Goal: Information Seeking & Learning: Learn about a topic

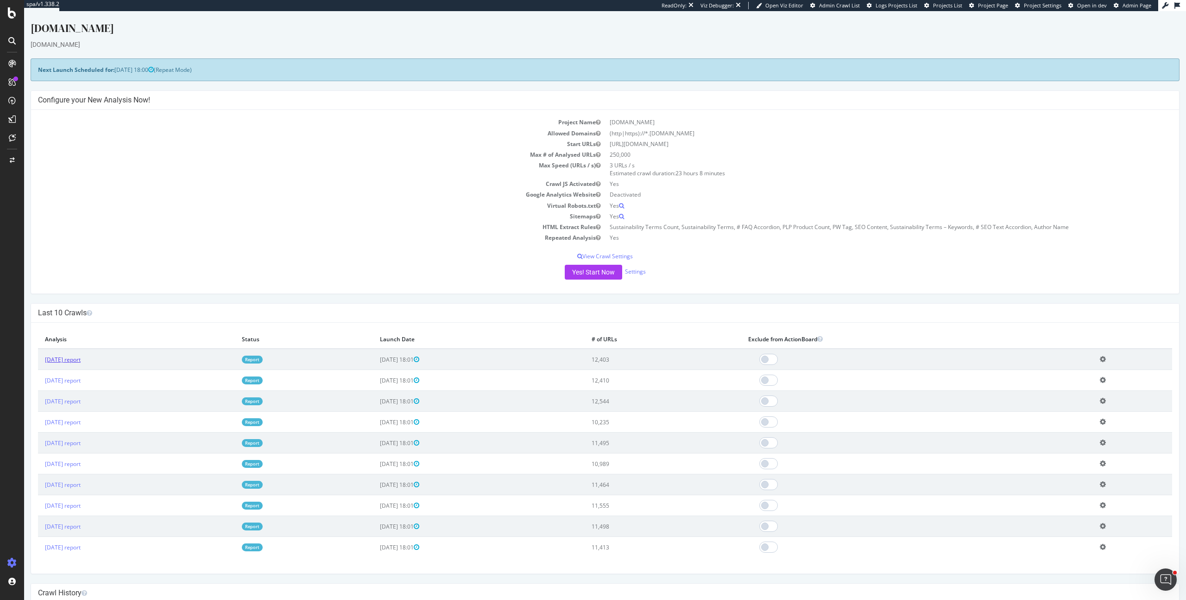
click at [73, 357] on link "[DATE] report" at bounding box center [63, 359] width 36 height 8
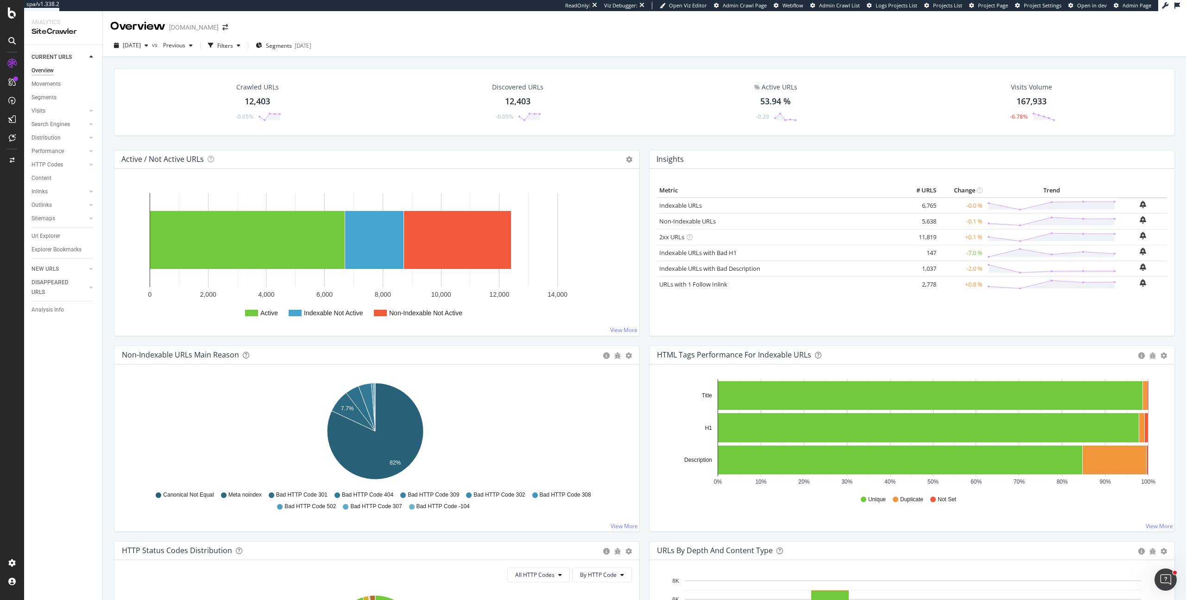
click at [159, 44] on span "vs" at bounding box center [155, 45] width 7 height 8
click at [181, 44] on span "Previous" at bounding box center [172, 45] width 26 height 8
click at [222, 108] on div "[DATE] 11.0K URLs" at bounding box center [224, 113] width 110 height 13
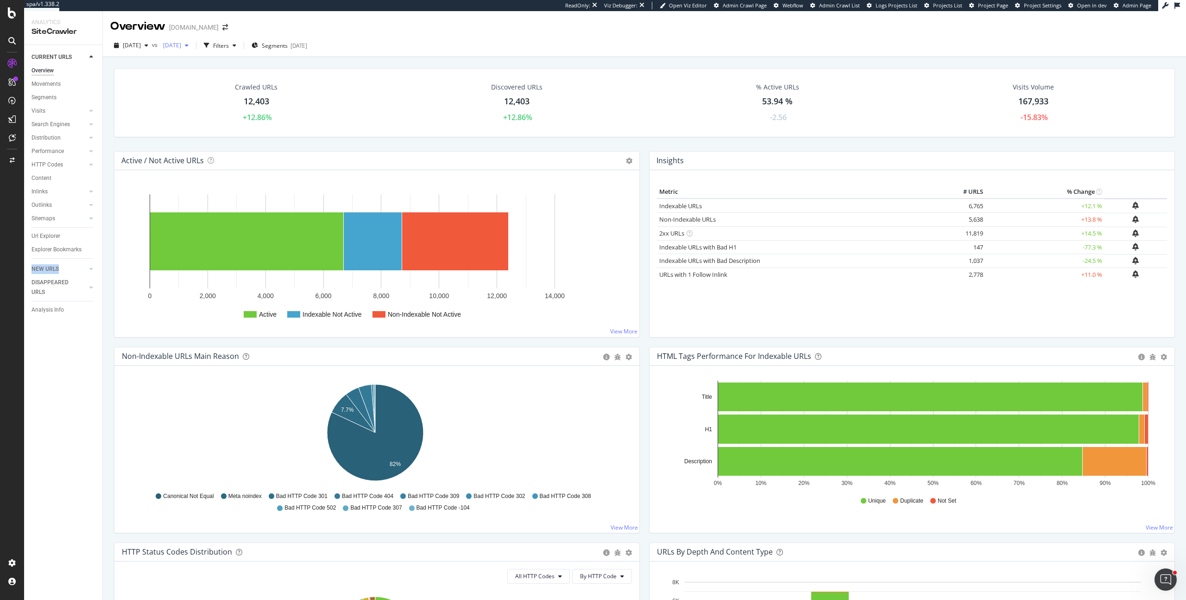
click at [181, 47] on span "[DATE]" at bounding box center [170, 45] width 22 height 8
click at [55, 238] on div "Url Explorer" at bounding box center [46, 236] width 29 height 10
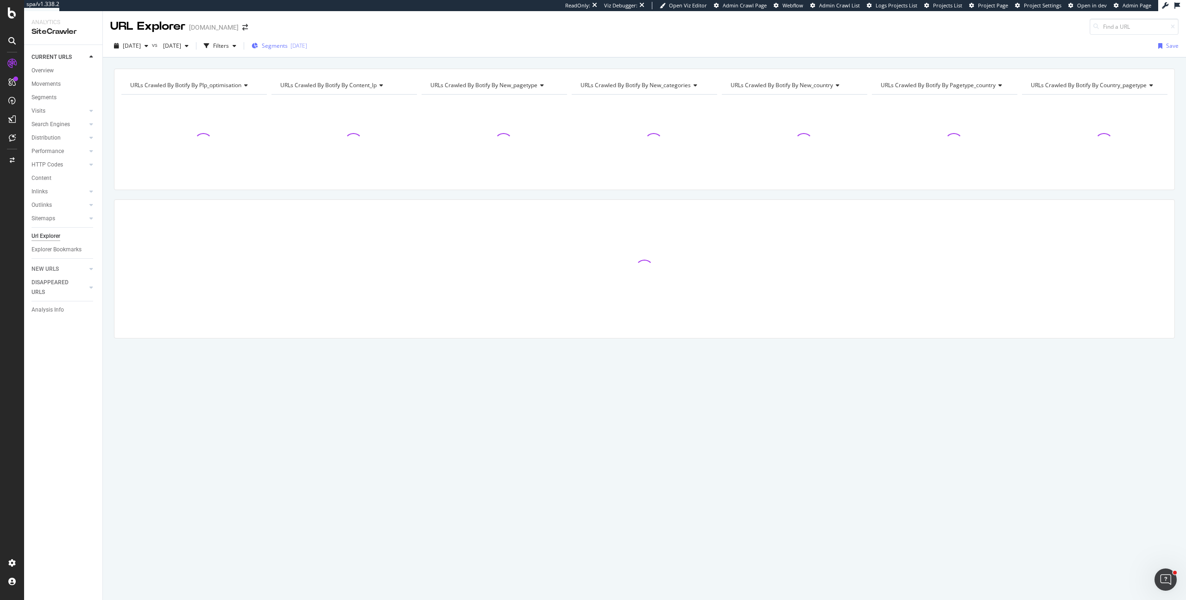
click at [307, 41] on div "Segments [DATE]" at bounding box center [280, 46] width 56 height 14
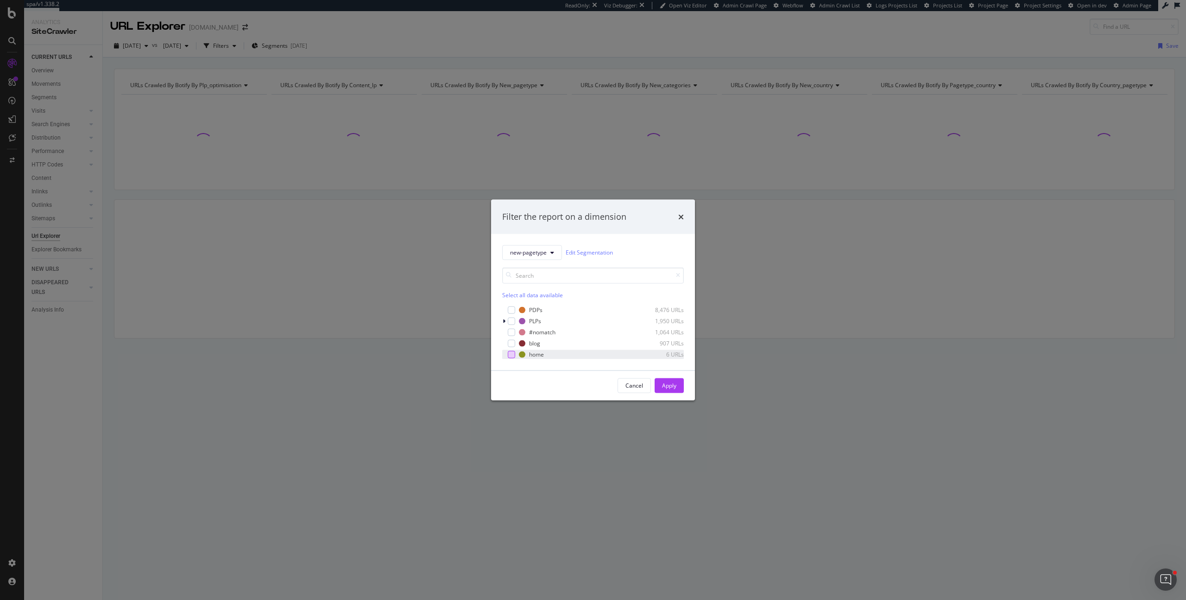
click at [514, 353] on div "modal" at bounding box center [511, 353] width 7 height 7
click at [670, 389] on div "Apply" at bounding box center [669, 385] width 14 height 14
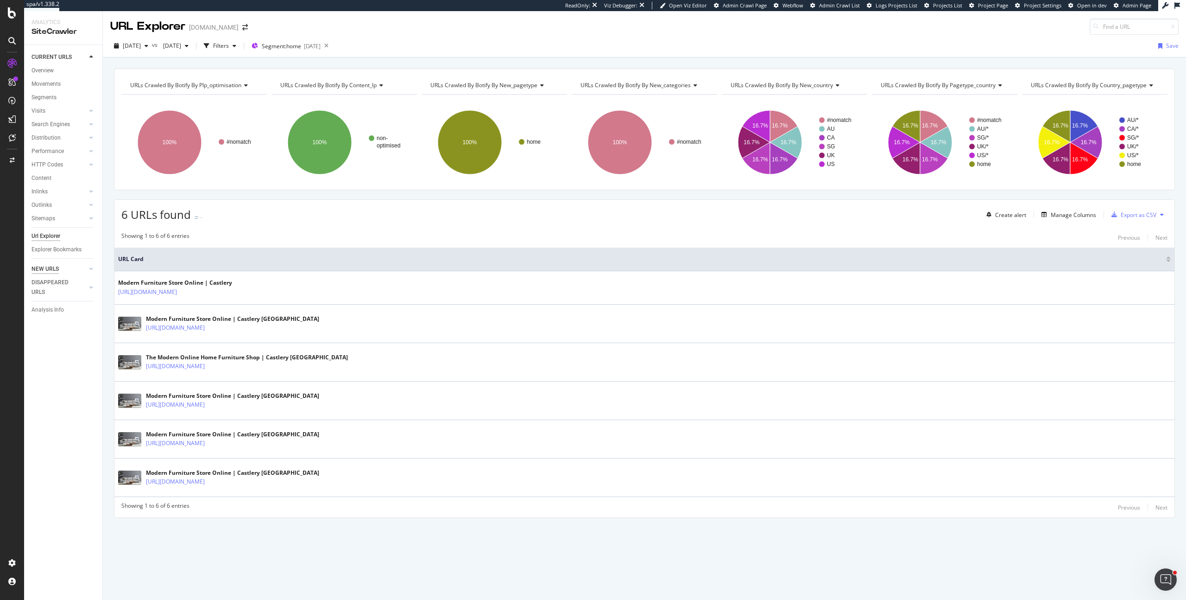
click at [48, 271] on div "NEW URLS" at bounding box center [45, 269] width 27 height 10
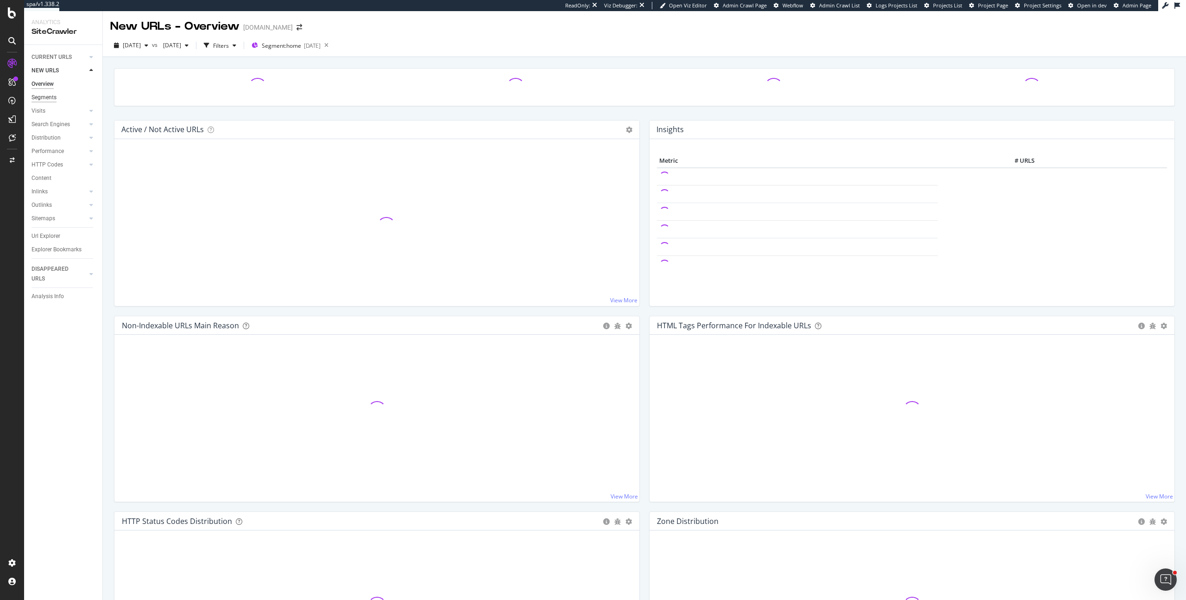
click at [48, 99] on div "Segments" at bounding box center [44, 98] width 25 height 10
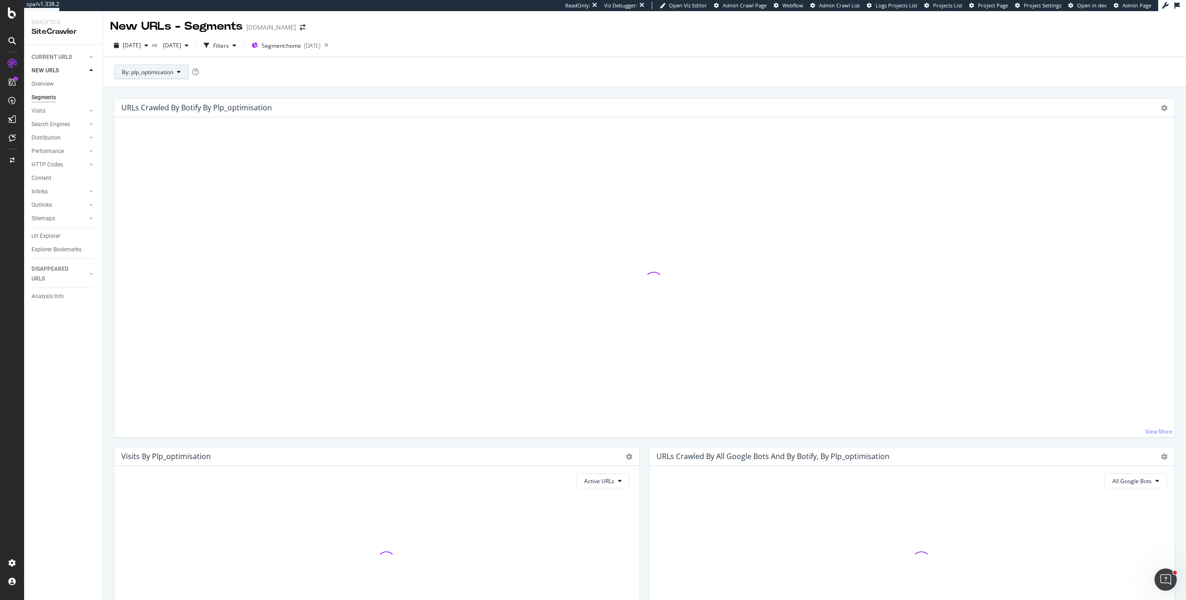
click at [166, 73] on span "By: plp_optimisation" at bounding box center [147, 72] width 51 height 8
click at [332, 45] on icon at bounding box center [327, 45] width 12 height 13
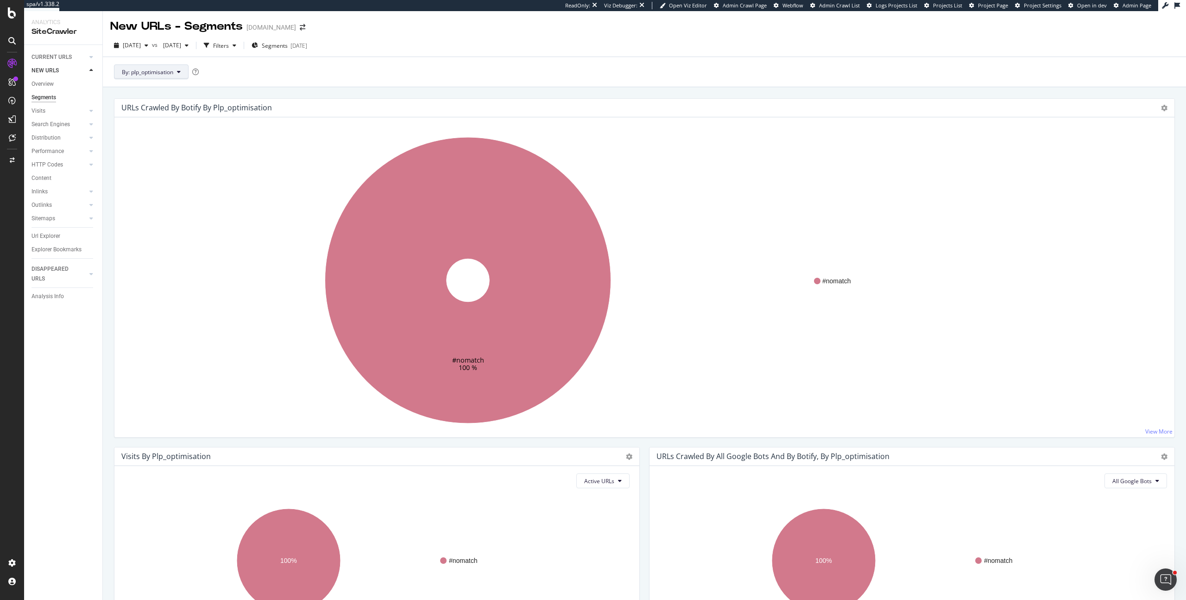
click at [158, 76] on button "By: plp_optimisation" at bounding box center [151, 71] width 75 height 15
click at [145, 140] on span "new_pagetype" at bounding box center [172, 139] width 100 height 8
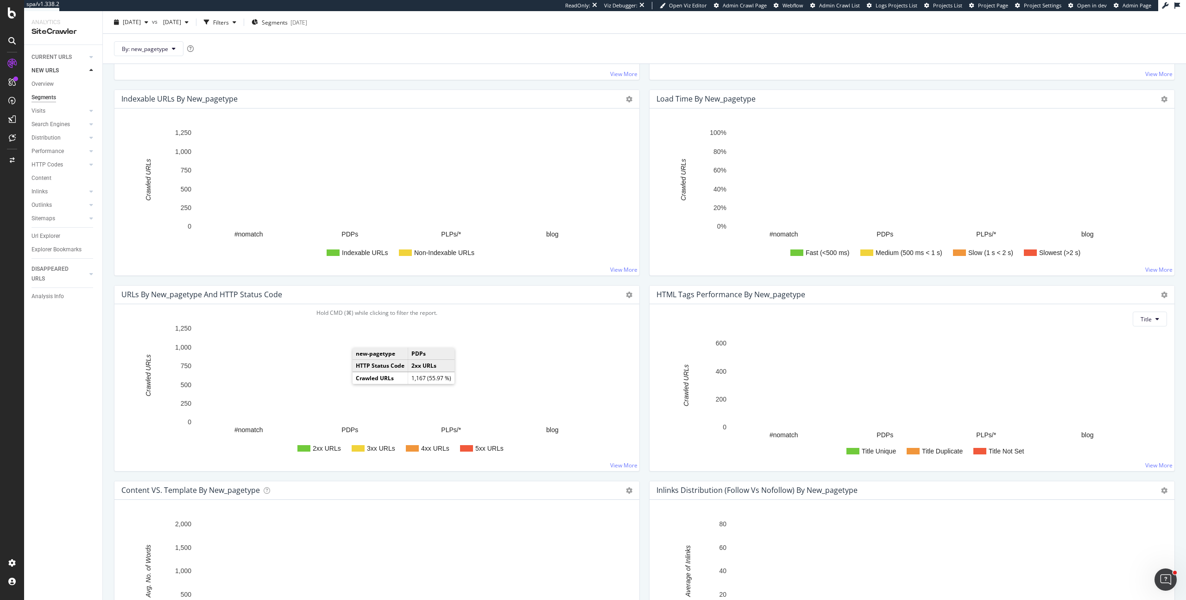
scroll to position [541, 0]
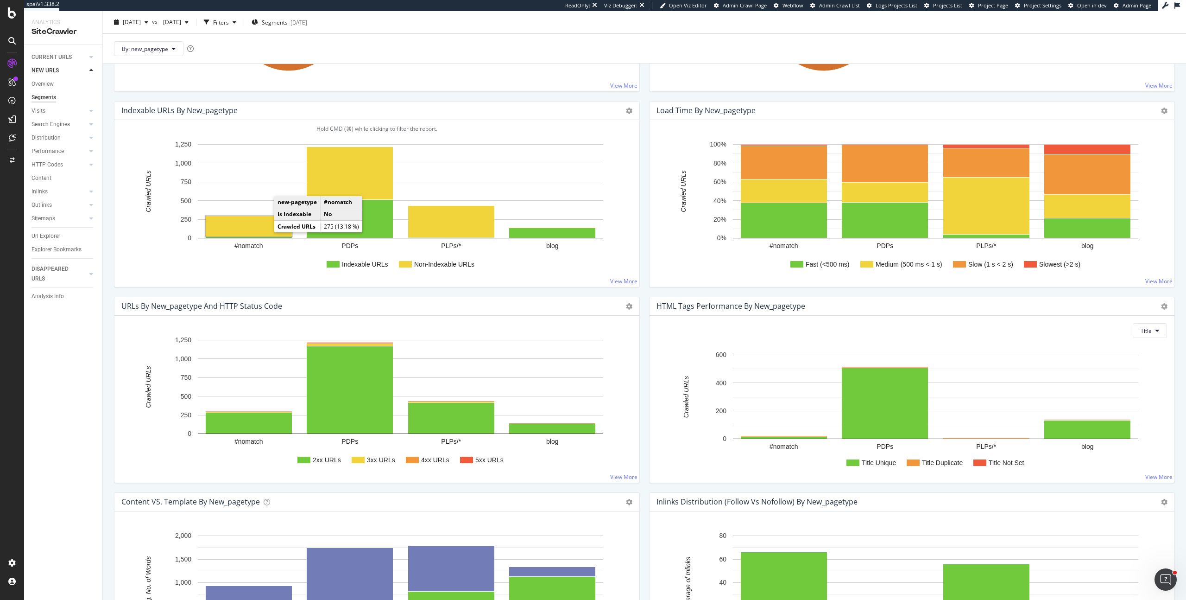
click at [265, 220] on rect "A chart." at bounding box center [249, 226] width 86 height 20
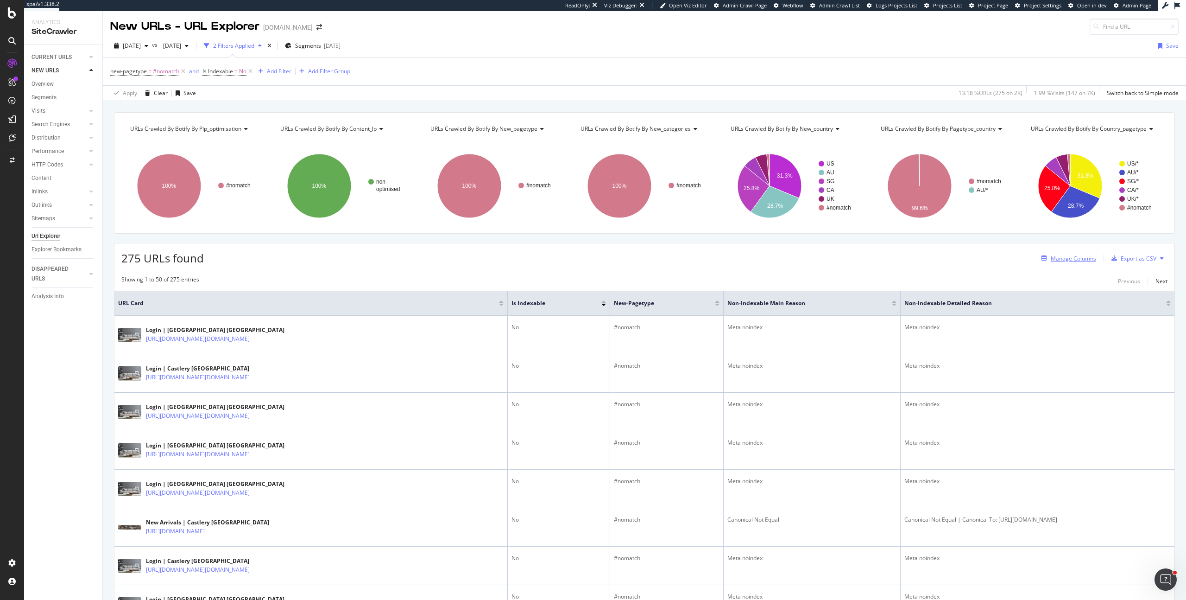
click at [1053, 258] on div "Manage Columns" at bounding box center [1073, 258] width 45 height 8
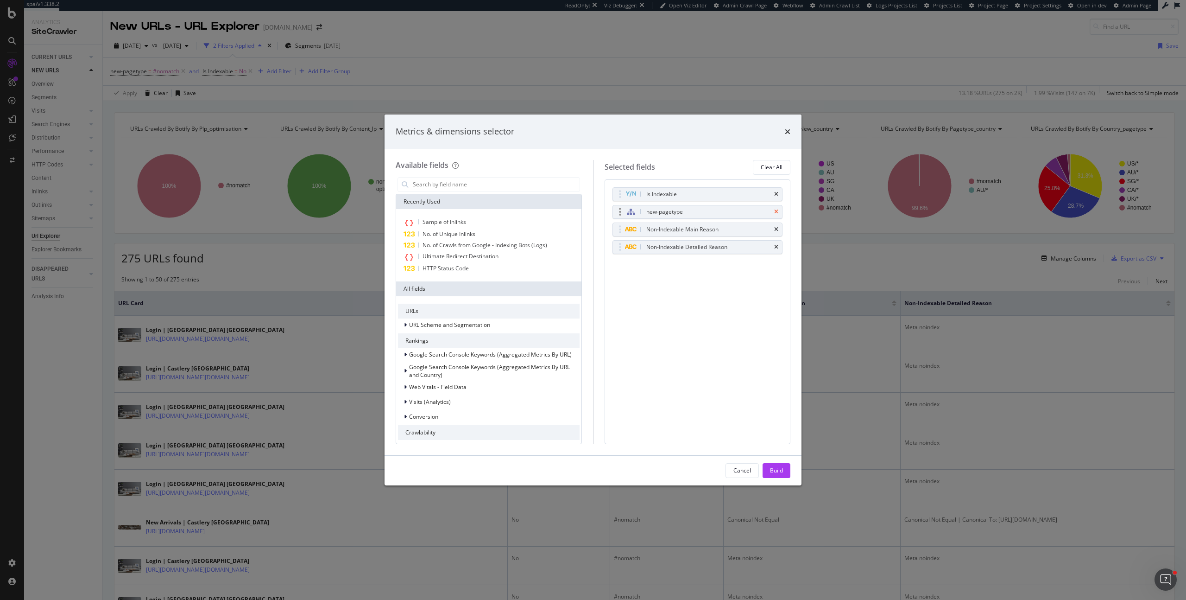
click at [777, 211] on icon "times" at bounding box center [776, 212] width 4 height 6
click at [777, 193] on icon "times" at bounding box center [776, 194] width 4 height 6
click at [459, 186] on input "modal" at bounding box center [496, 184] width 168 height 14
click at [453, 231] on span "No. of Unique Inlinks" at bounding box center [449, 234] width 53 height 8
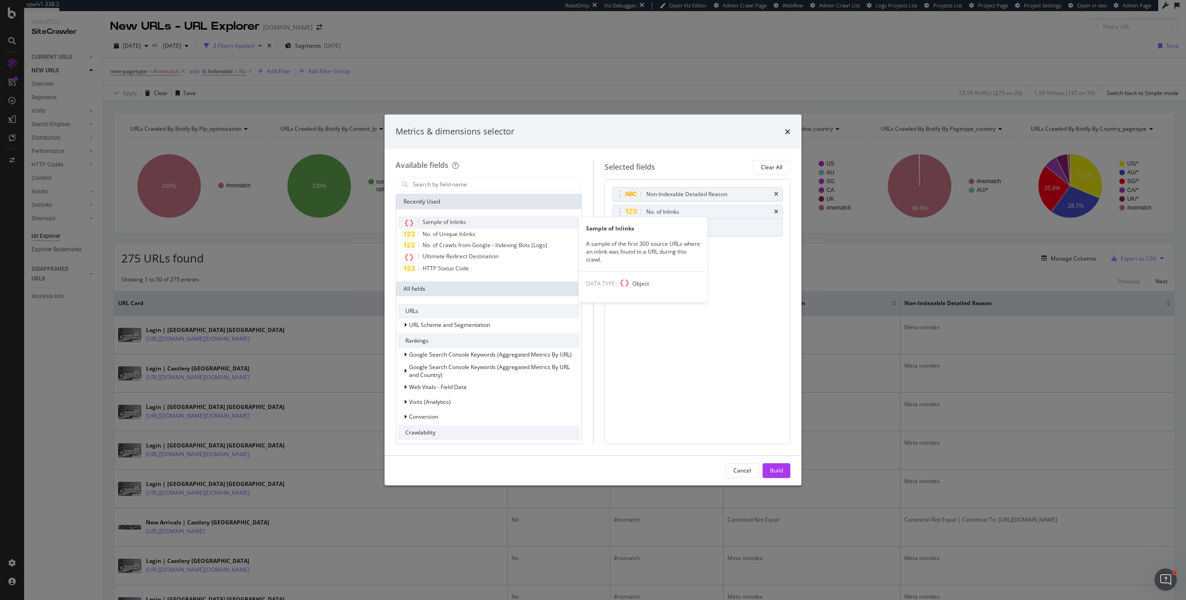
click at [456, 218] on span "Sample of Inlinks" at bounding box center [445, 222] width 44 height 8
click at [776, 468] on div "Build" at bounding box center [776, 470] width 13 height 8
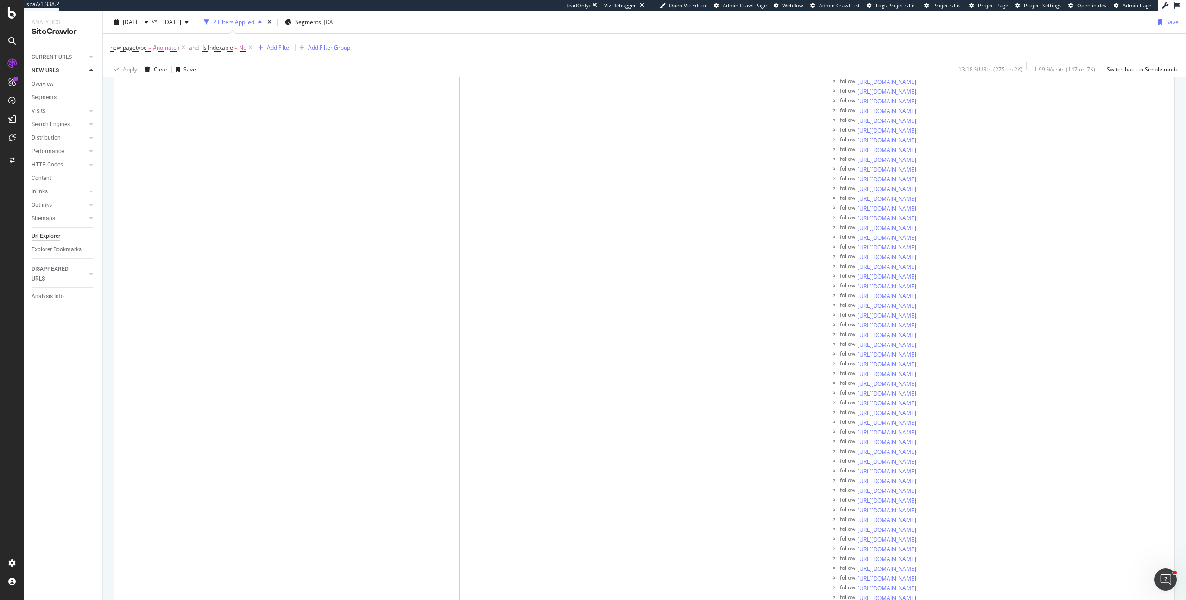
scroll to position [3137, 0]
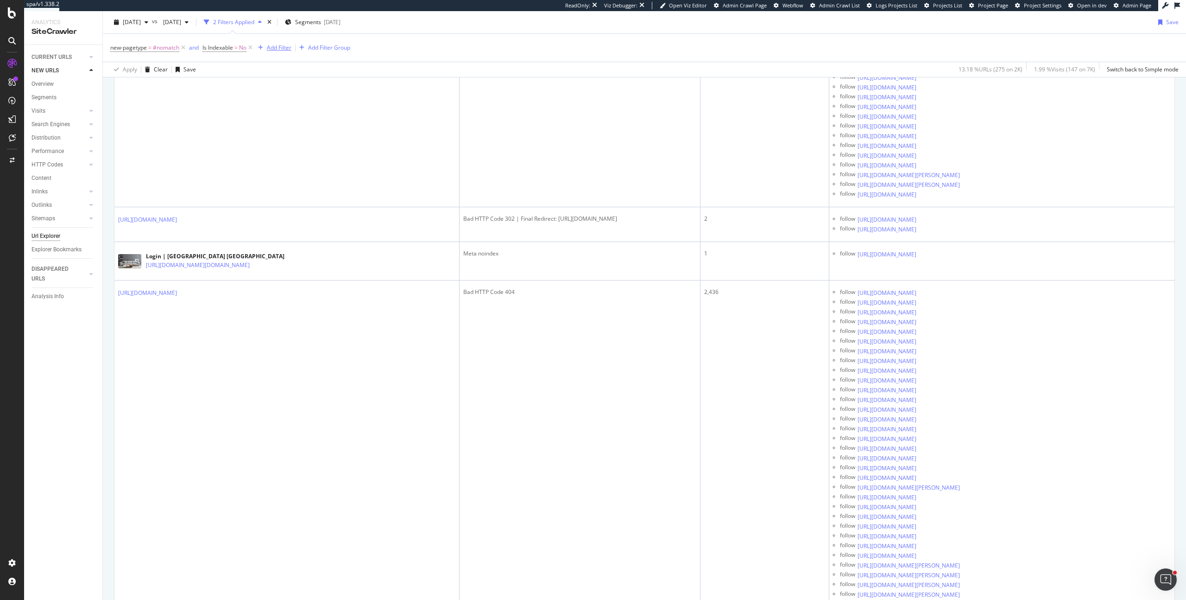
click at [285, 46] on div "Add Filter" at bounding box center [279, 48] width 25 height 8
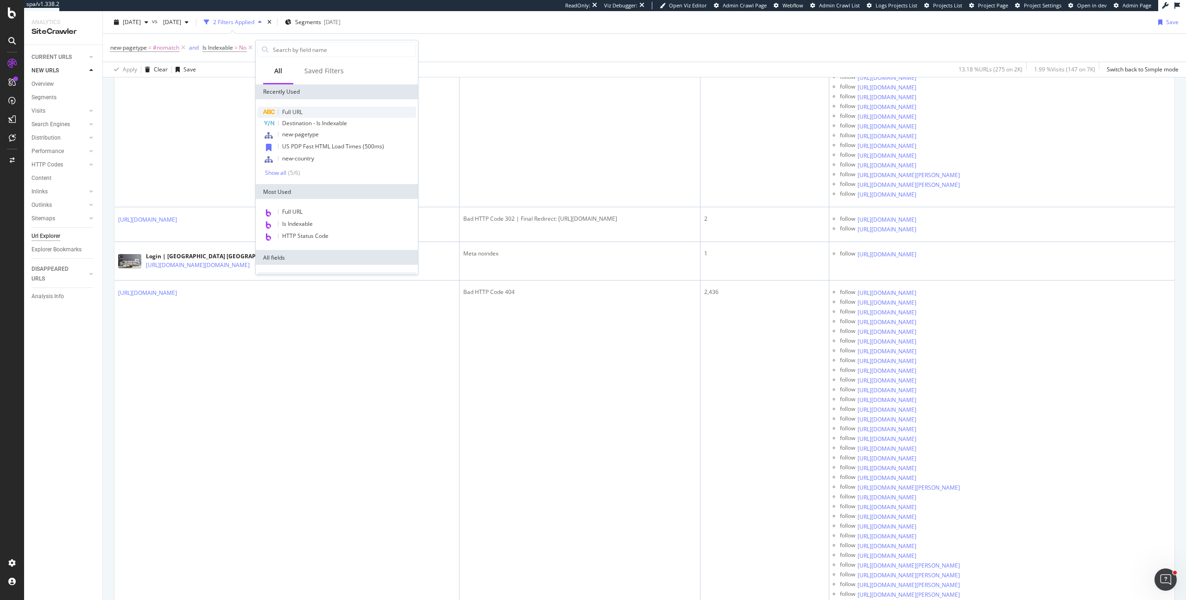
click at [300, 113] on span "Full URL" at bounding box center [292, 112] width 20 height 8
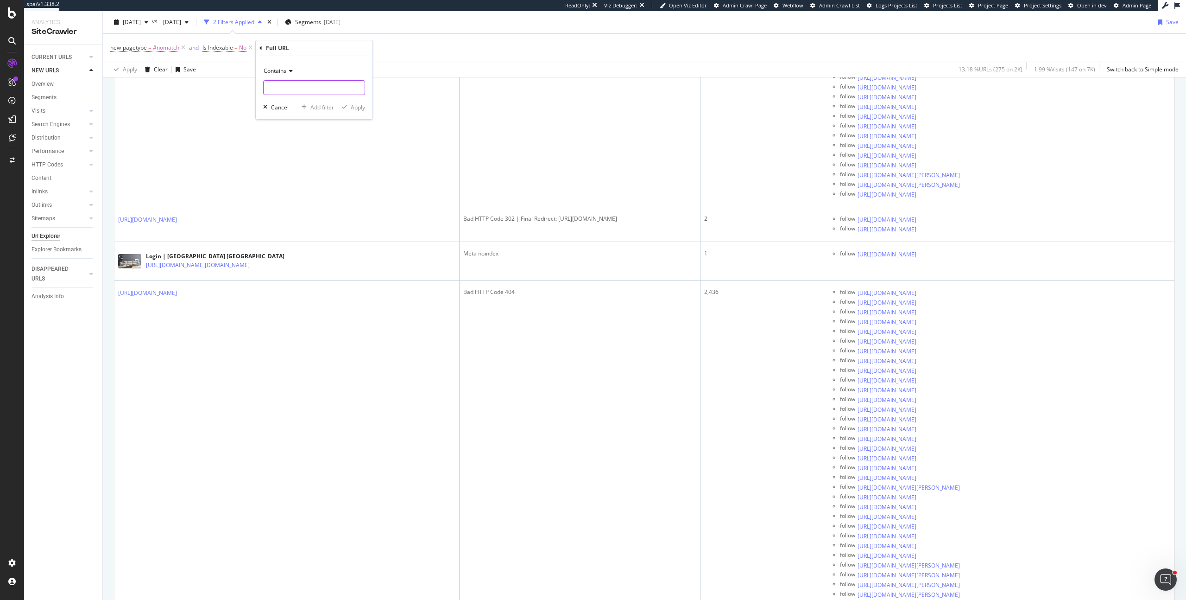
click at [292, 81] on input "text" at bounding box center [314, 87] width 101 height 15
type input "login"
click at [354, 106] on div "Apply" at bounding box center [358, 107] width 14 height 8
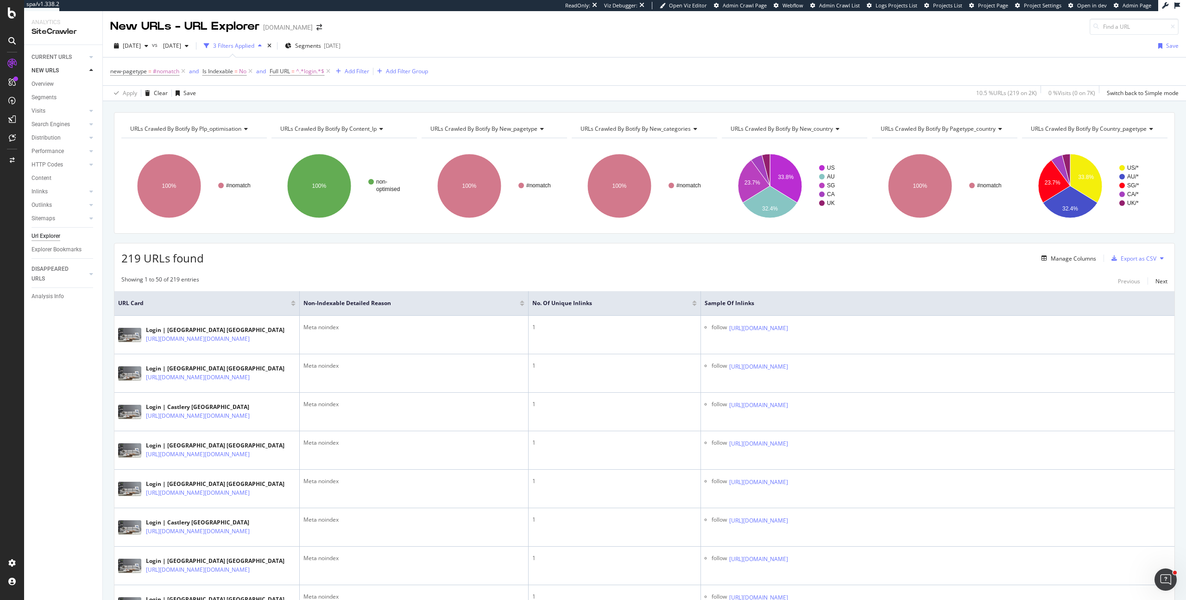
click at [694, 305] on div at bounding box center [694, 304] width 5 height 2
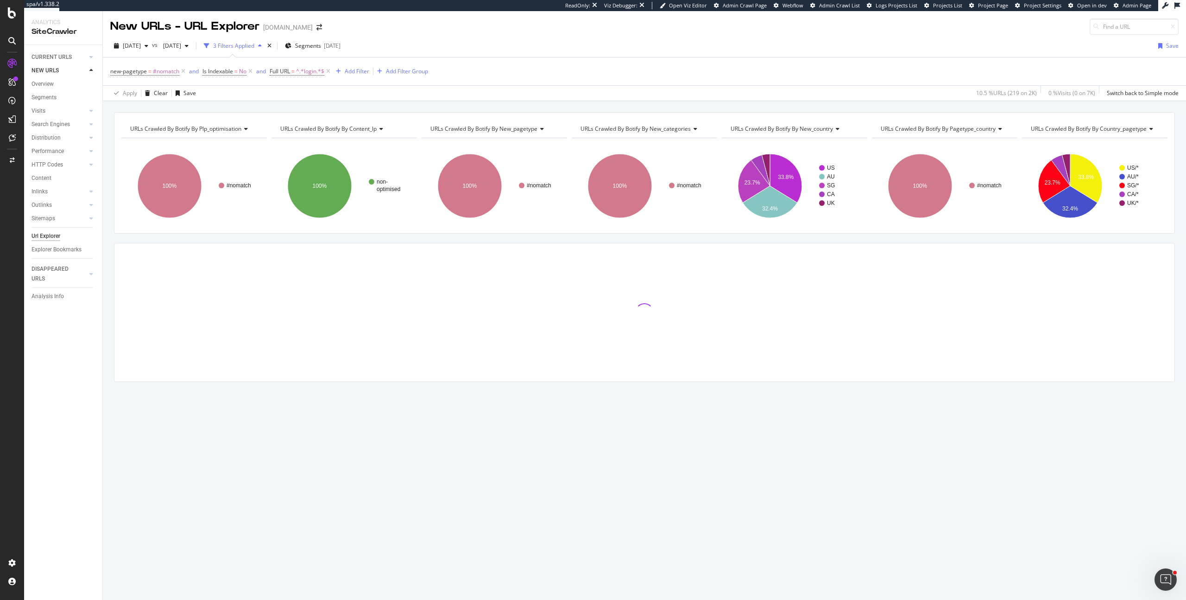
click at [352, 131] on span "URLs Crawled By Botify By content_lp" at bounding box center [328, 129] width 96 height 8
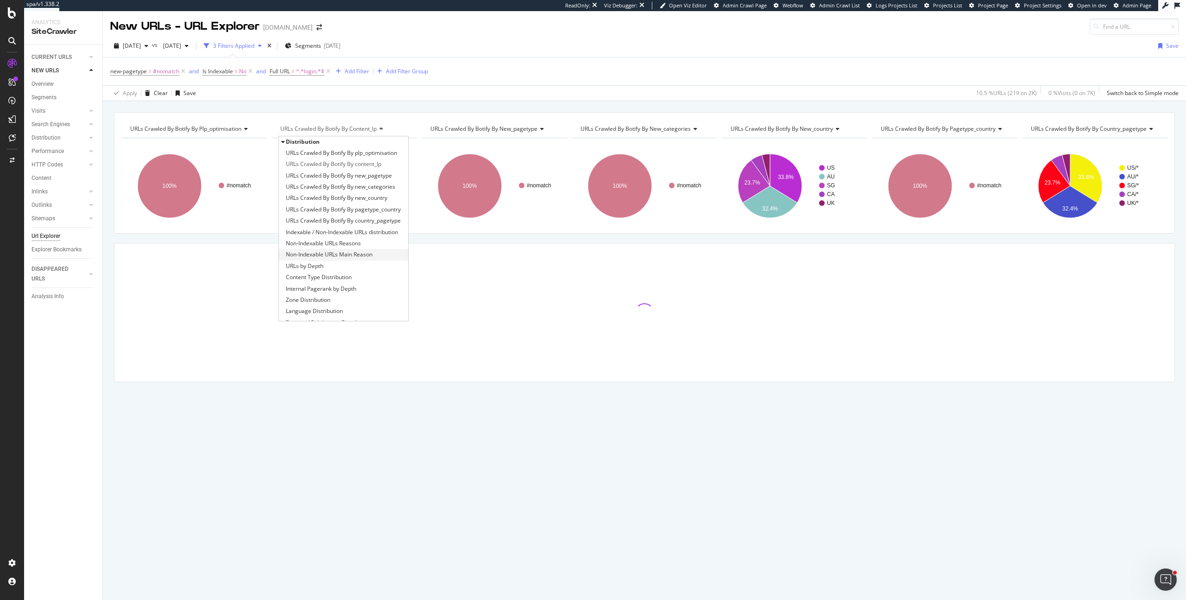
click at [344, 252] on span "Non-Indexable URLs Main Reason" at bounding box center [329, 254] width 87 height 9
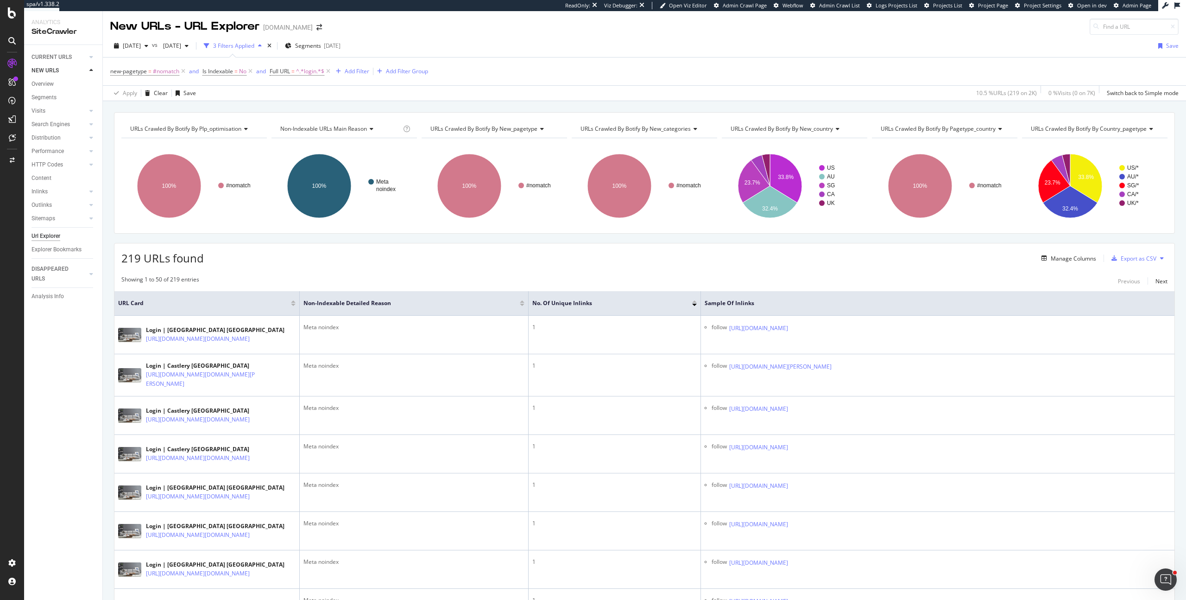
click at [487, 132] on span "URLs Crawled By Botify By new_pagetype" at bounding box center [483, 129] width 107 height 8
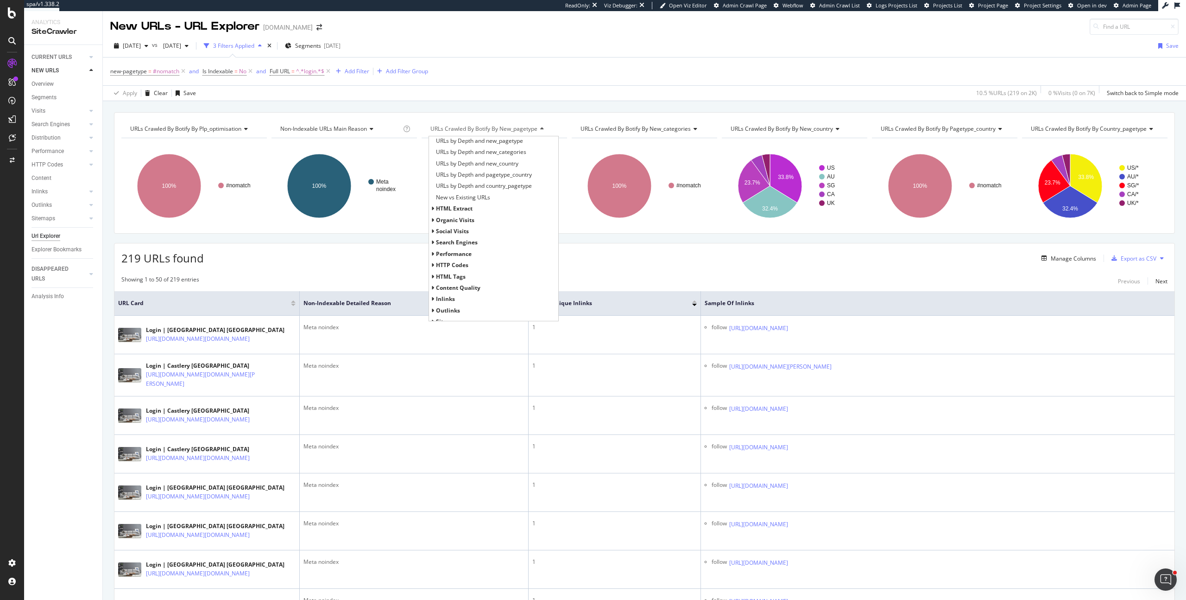
scroll to position [222, 0]
click at [447, 255] on span "HTTP Codes" at bounding box center [452, 258] width 32 height 8
click at [455, 270] on span "HTTP Status Codes Distribution" at bounding box center [476, 269] width 81 height 9
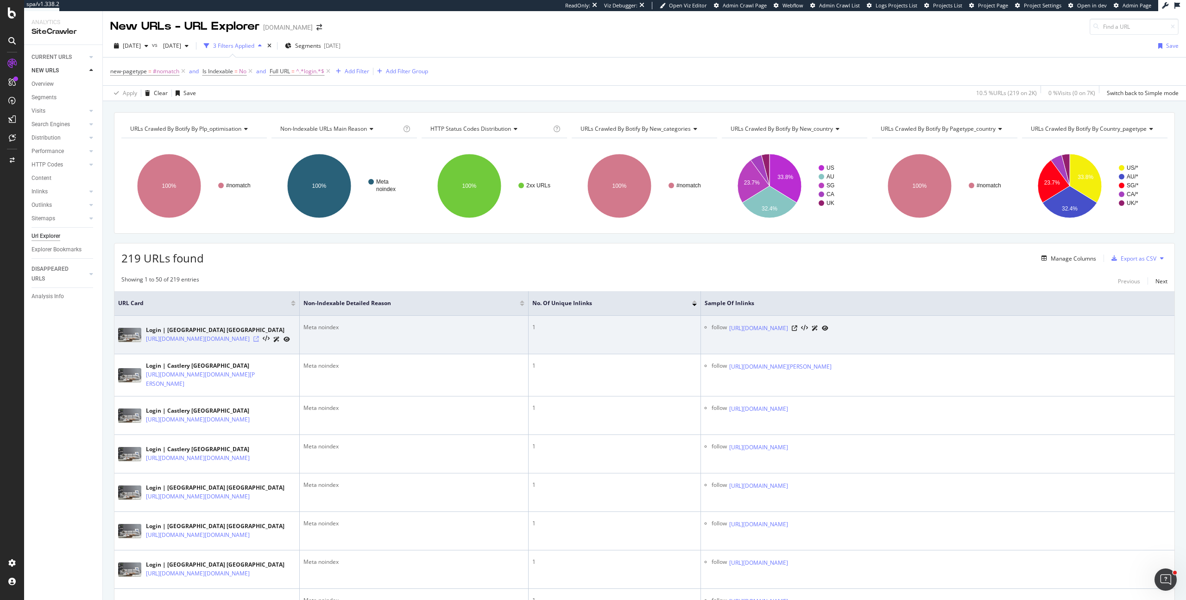
click at [259, 341] on icon at bounding box center [256, 339] width 6 height 6
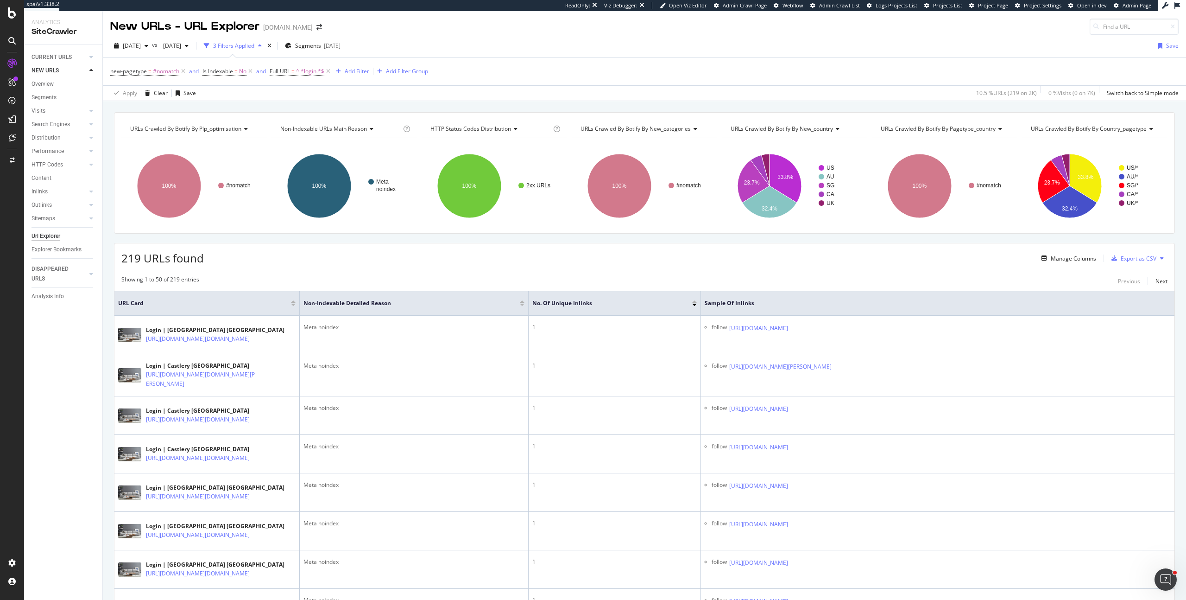
click at [508, 133] on div "HTTP Status Codes Distribution" at bounding box center [490, 128] width 123 height 15
click at [451, 187] on span "Search Engines" at bounding box center [457, 187] width 42 height 8
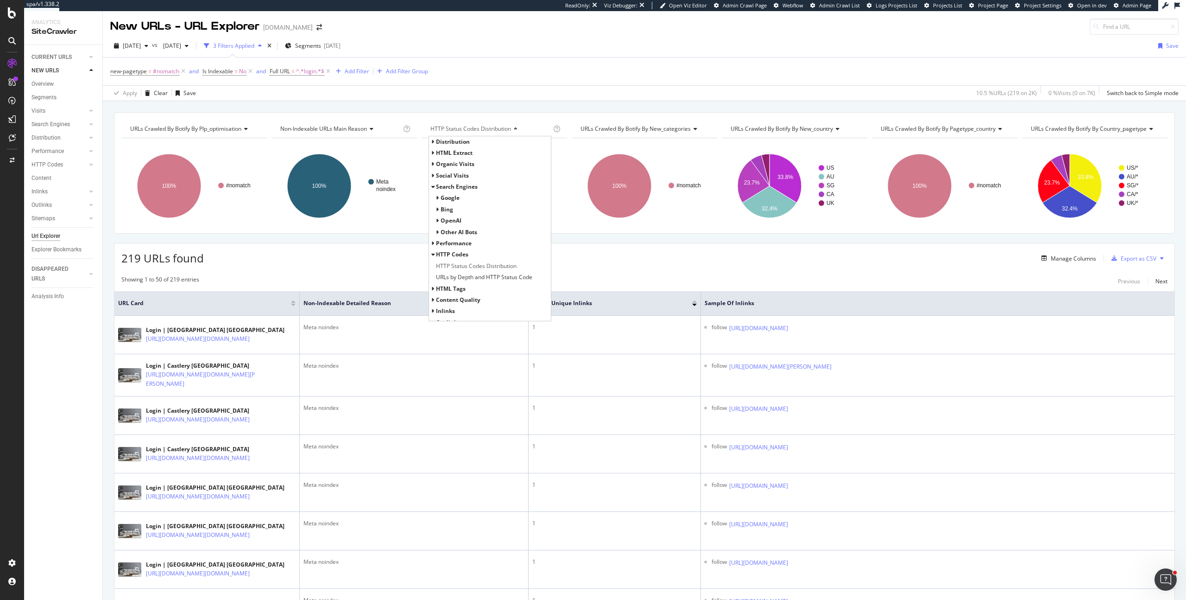
click at [451, 198] on span "Google" at bounding box center [450, 198] width 19 height 8
click at [455, 208] on span "All Bots" at bounding box center [458, 209] width 21 height 8
click at [460, 221] on span "Crawled / Not Crawled Distribution By Indexability" at bounding box center [499, 220] width 99 height 9
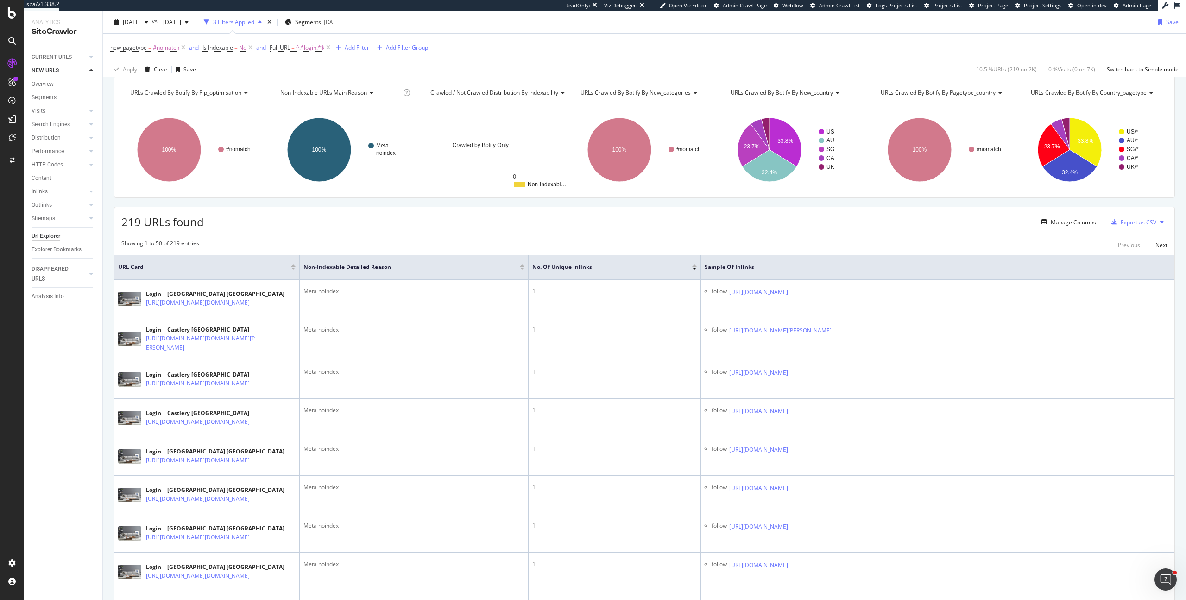
scroll to position [57, 0]
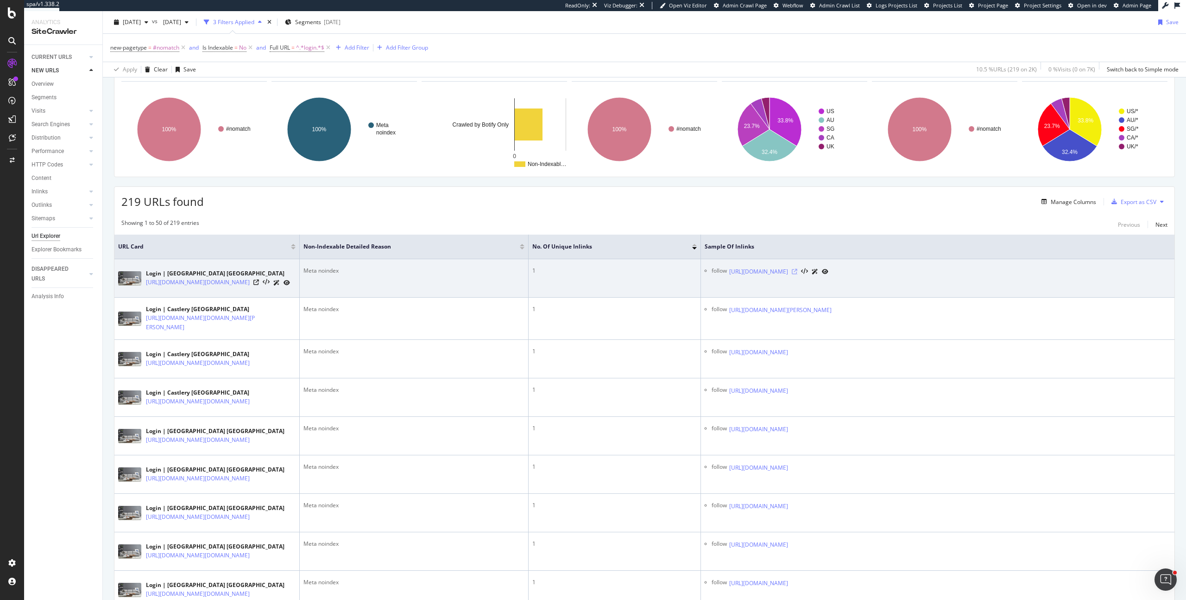
click at [797, 272] on icon at bounding box center [795, 272] width 6 height 6
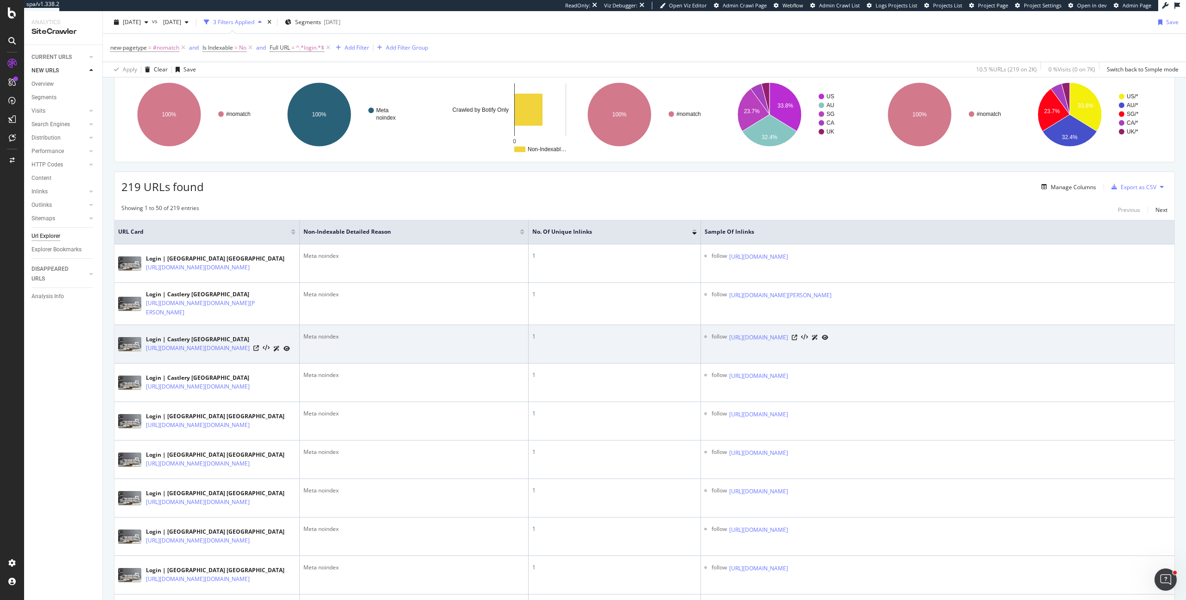
scroll to position [0, 0]
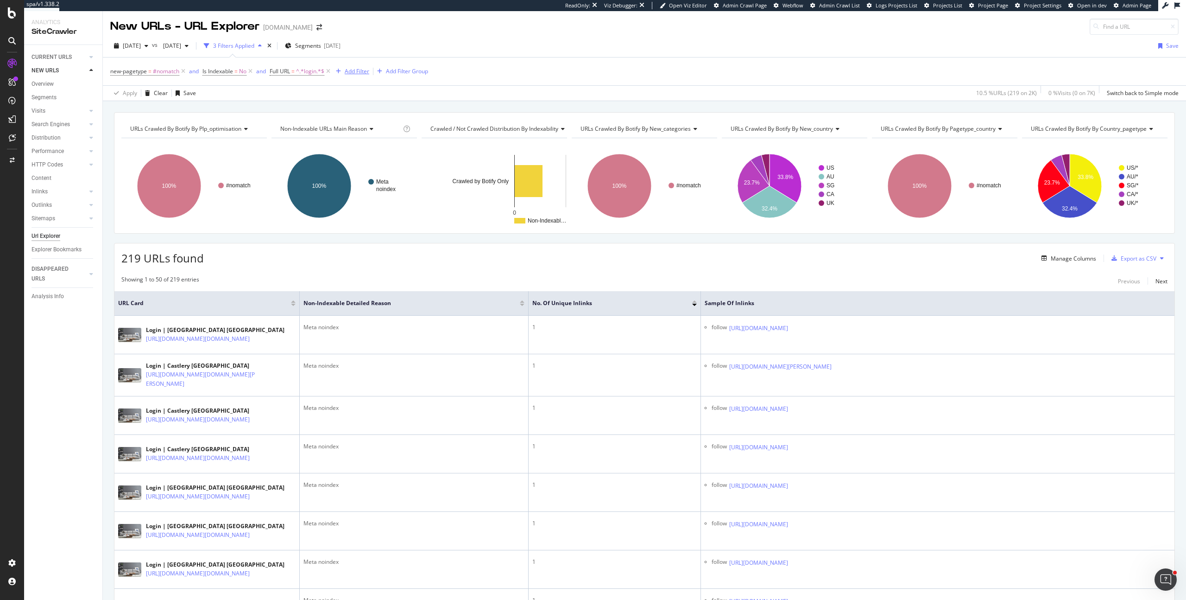
click at [357, 72] on div "Add Filter" at bounding box center [357, 71] width 25 height 8
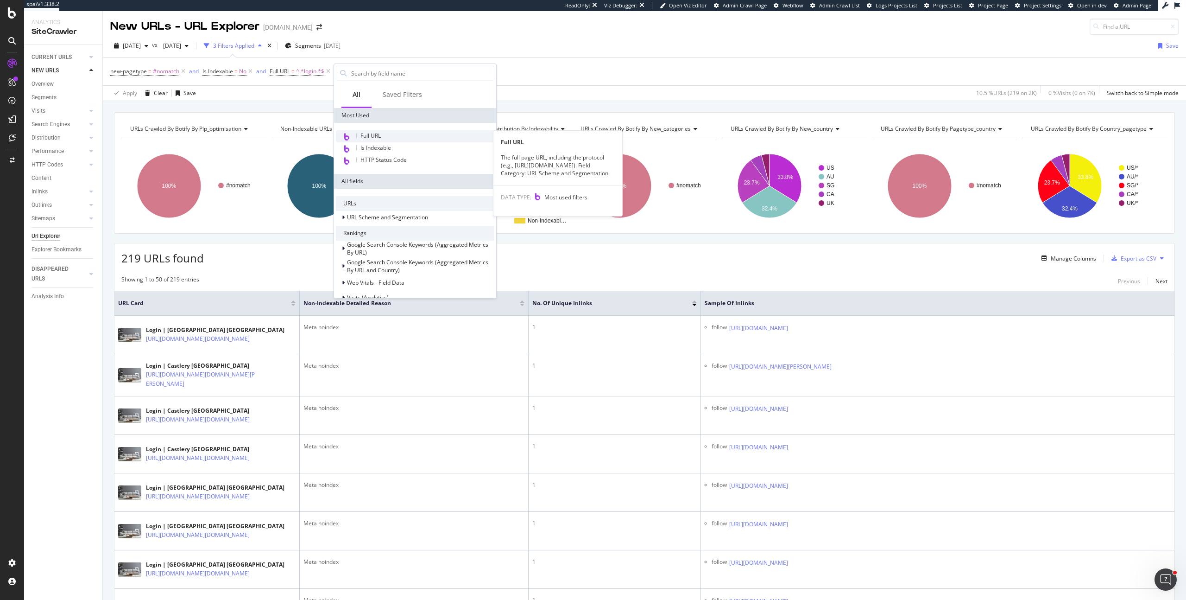
click at [378, 134] on span "Full URL" at bounding box center [370, 136] width 20 height 8
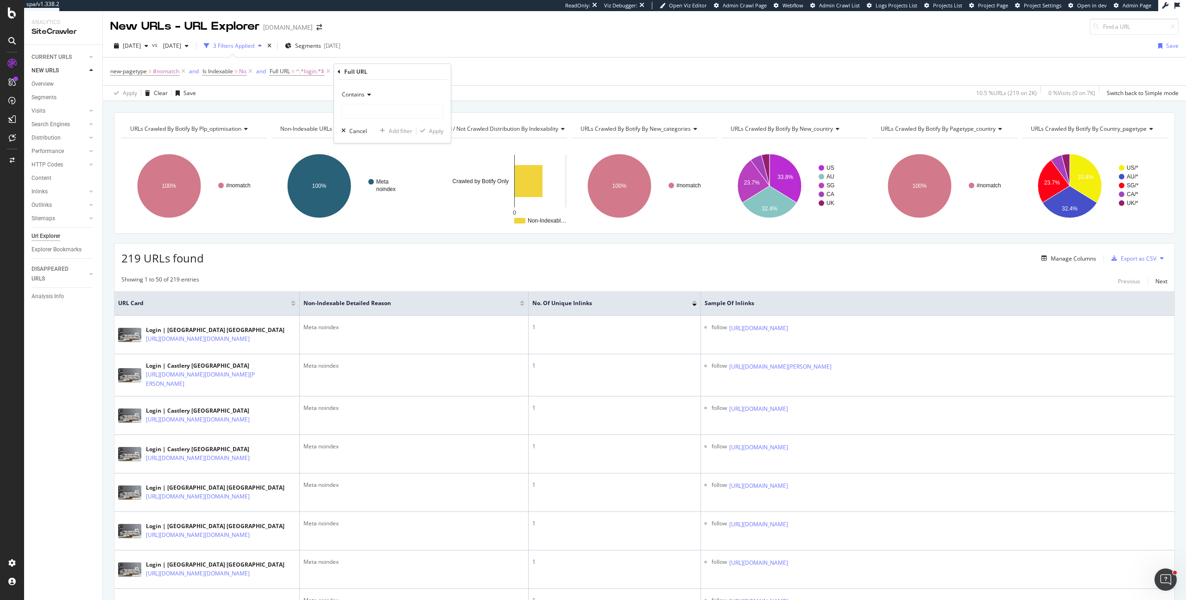
click at [366, 98] on div "Contains" at bounding box center [392, 94] width 102 height 15
click at [374, 195] on span "Doesn't contain" at bounding box center [366, 198] width 40 height 8
click at [382, 117] on input "text" at bounding box center [392, 111] width 101 height 15
type input "blog"
click at [433, 129] on div "Apply" at bounding box center [436, 131] width 14 height 8
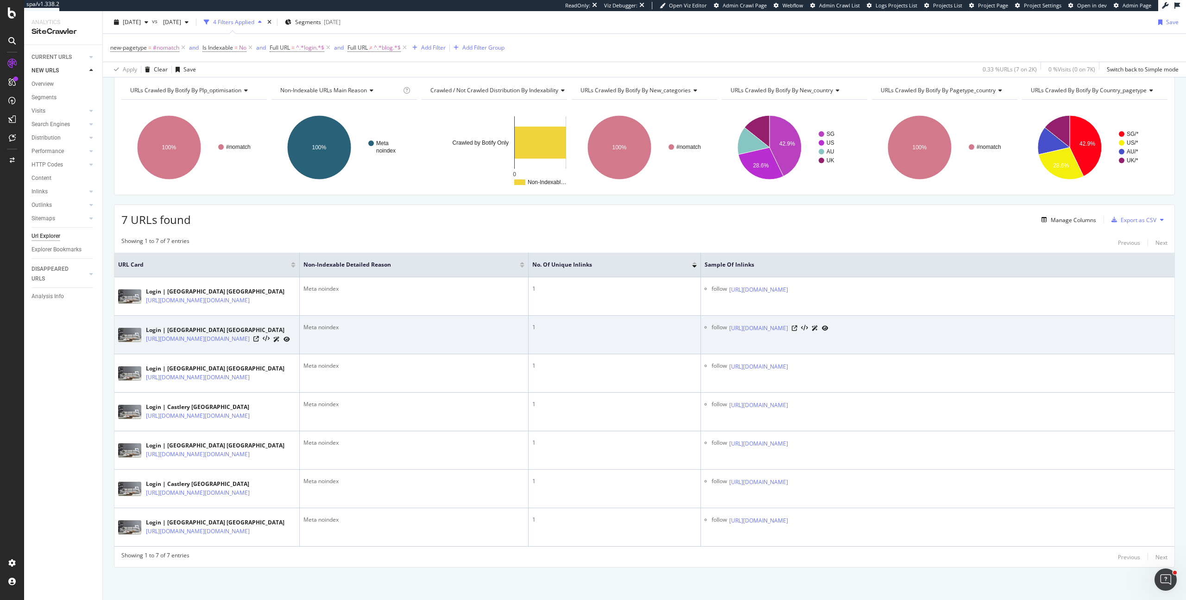
scroll to position [129, 0]
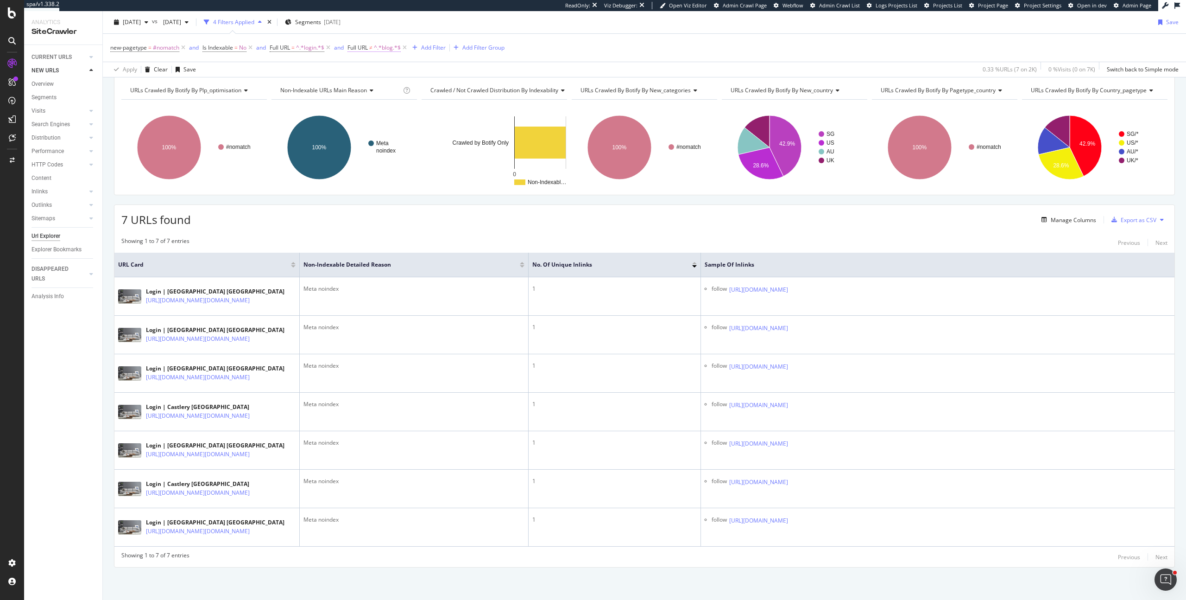
click at [384, 46] on span "^.*blog.*$" at bounding box center [387, 47] width 27 height 13
click at [380, 66] on span "Doesn't contain" at bounding box center [378, 69] width 40 height 8
click at [385, 164] on div "Contains" at bounding box center [409, 161] width 99 height 12
click at [452, 106] on div "Apply" at bounding box center [452, 106] width 14 height 8
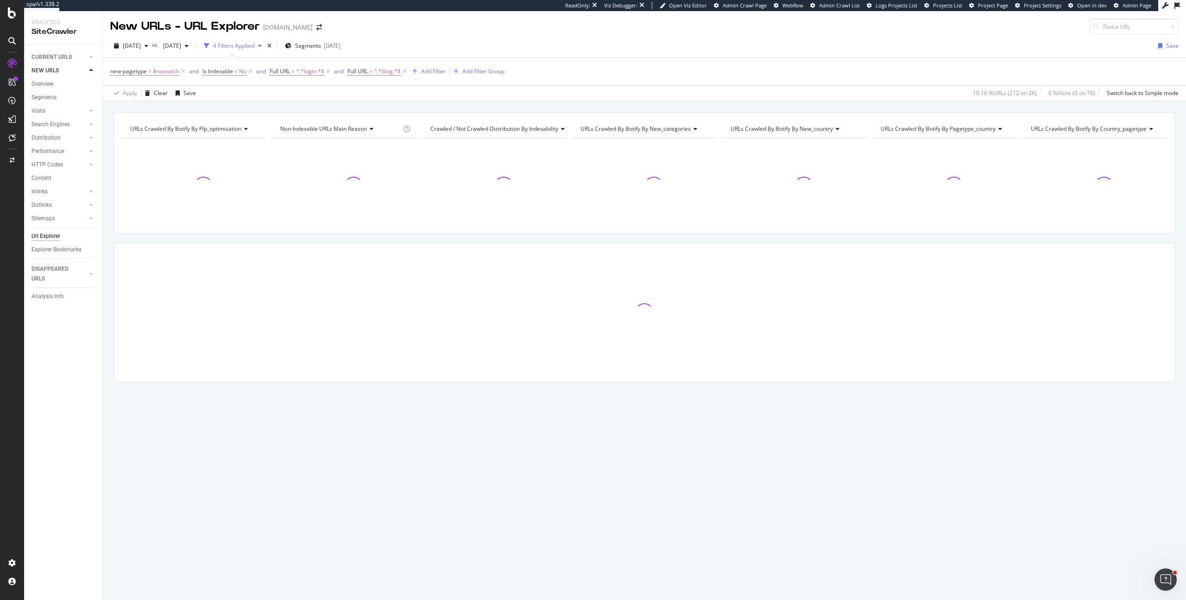
click at [449, 51] on div "[DATE] vs [DATE] 4 Filters Applied Segments [DATE] Save" at bounding box center [644, 47] width 1083 height 19
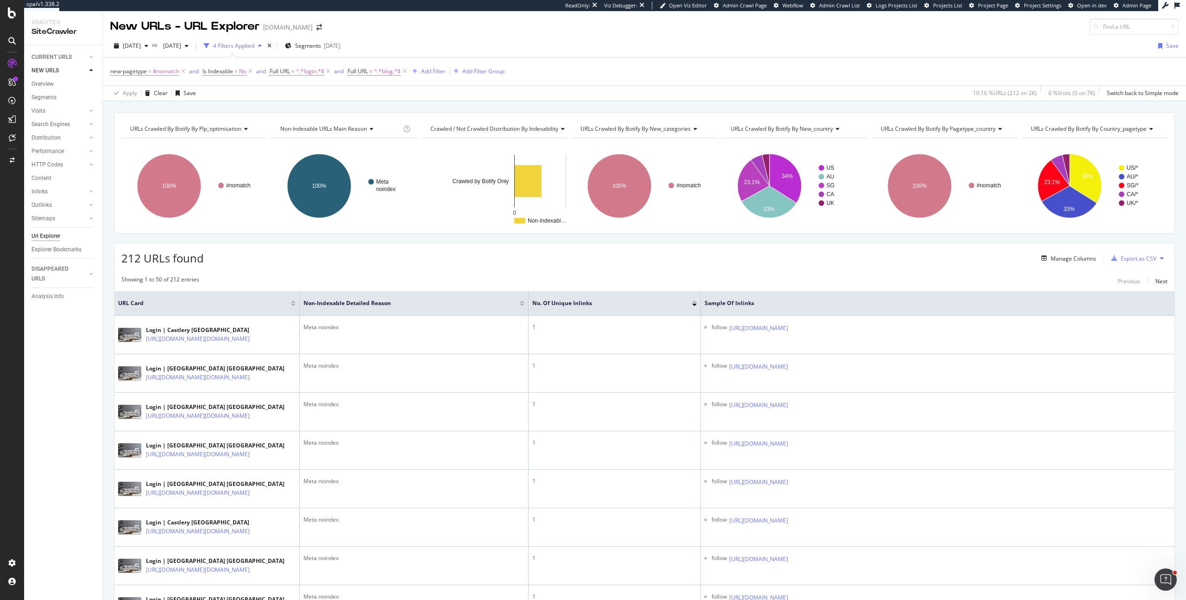
click at [642, 33] on div "New URLs - URL Explorer [DOMAIN_NAME]" at bounding box center [644, 23] width 1083 height 24
click at [51, 98] on div "Segments" at bounding box center [44, 98] width 25 height 10
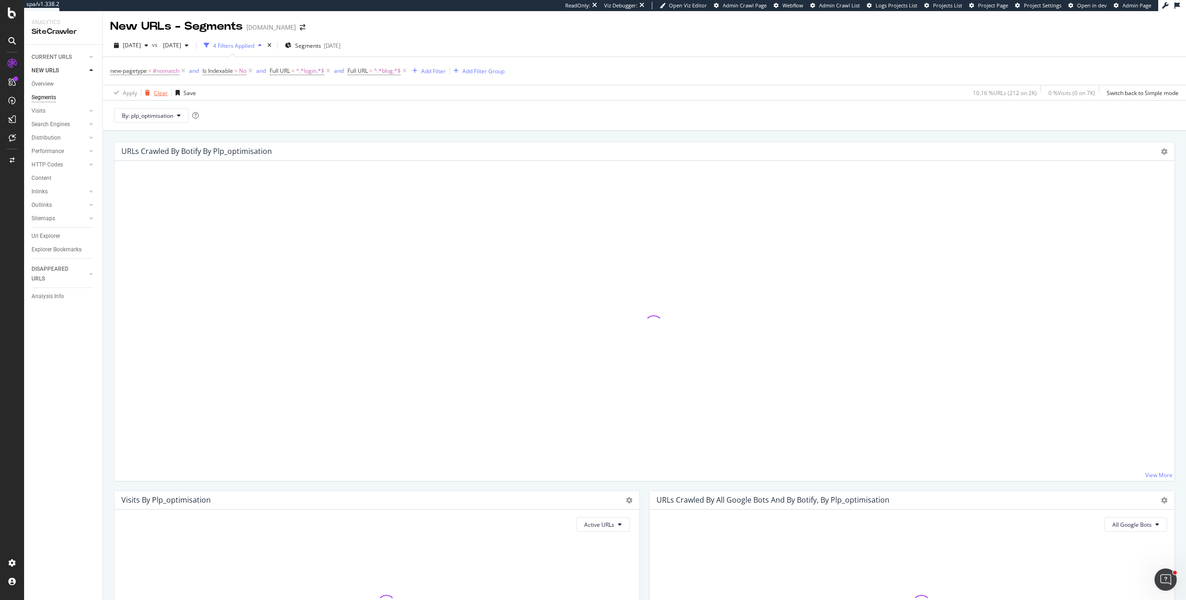
click at [162, 90] on div "Clear" at bounding box center [161, 93] width 14 height 8
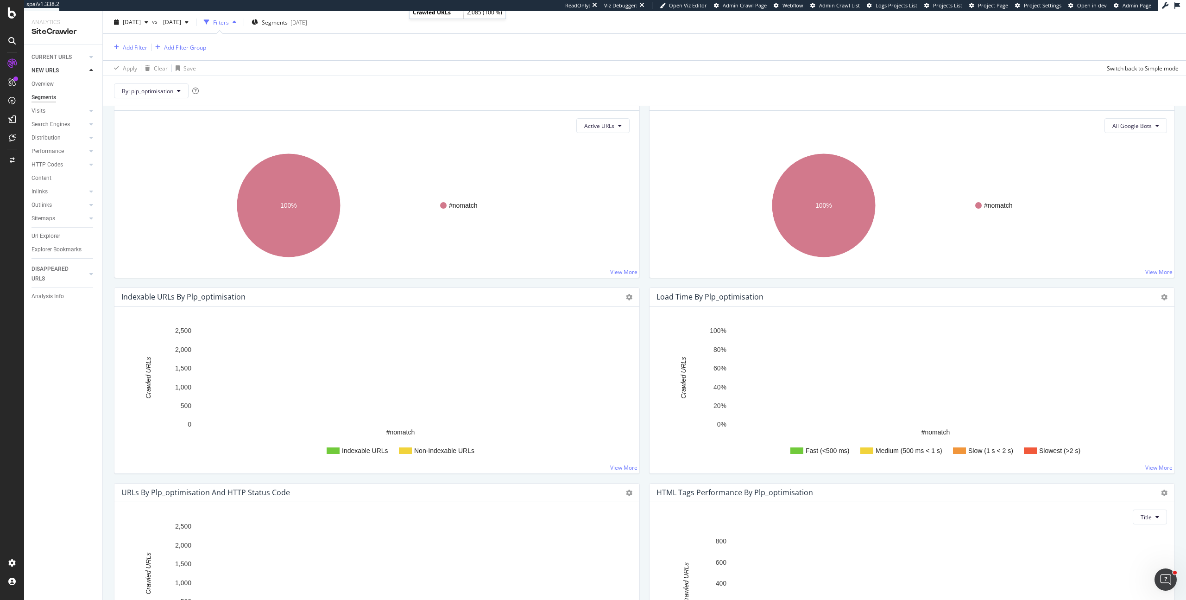
scroll to position [462, 0]
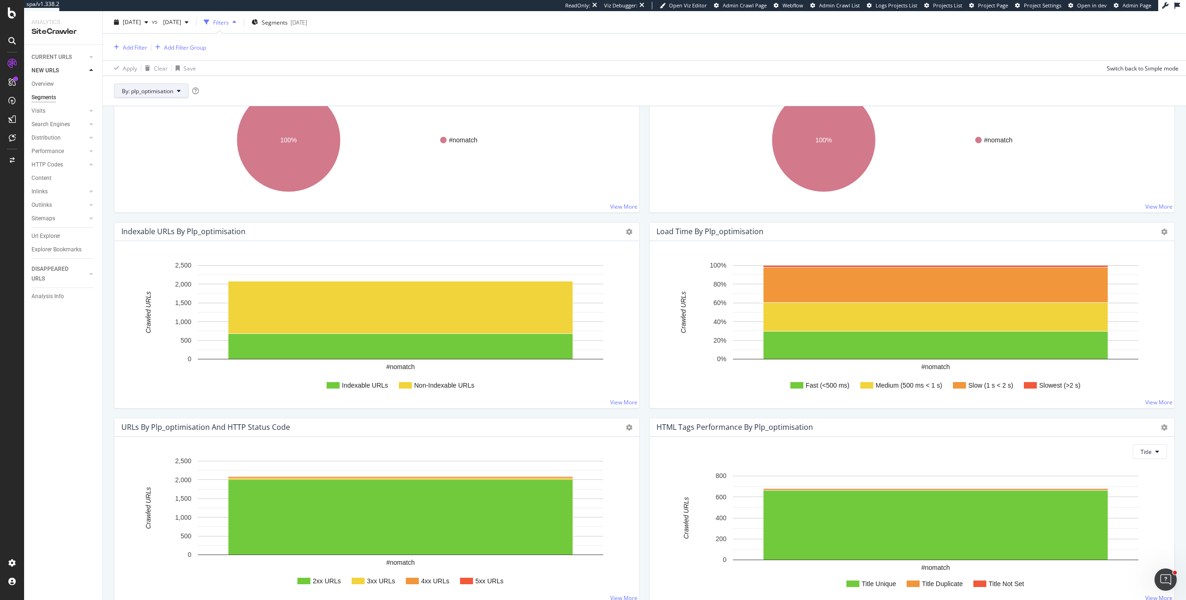
click at [170, 88] on span "By: plp_optimisation" at bounding box center [147, 91] width 51 height 8
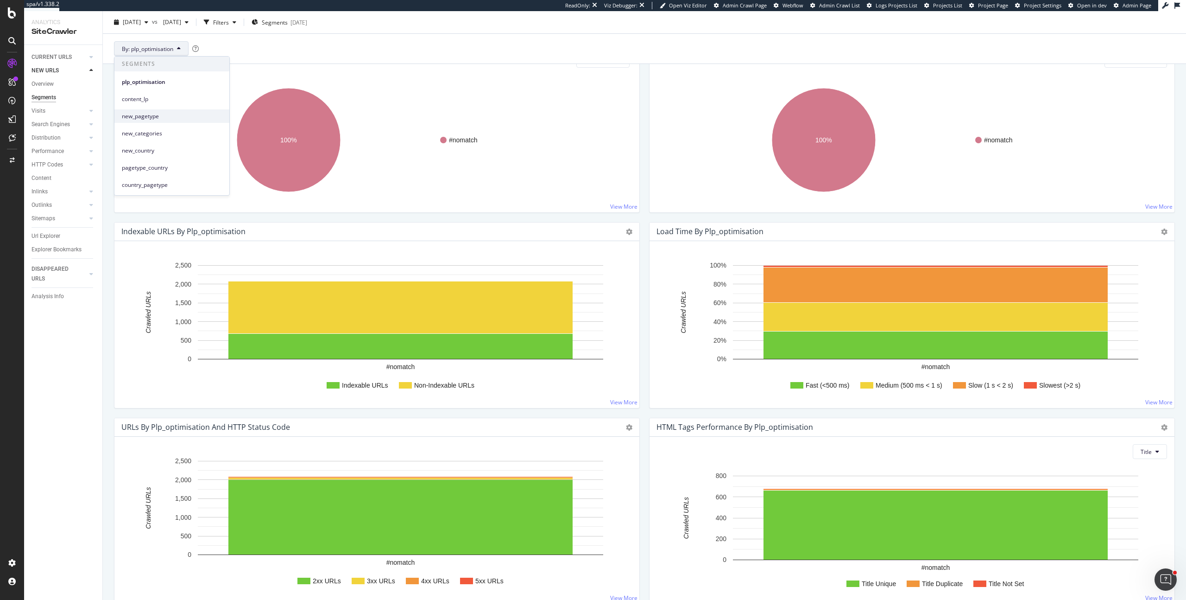
click at [160, 117] on span "new_pagetype" at bounding box center [172, 116] width 100 height 8
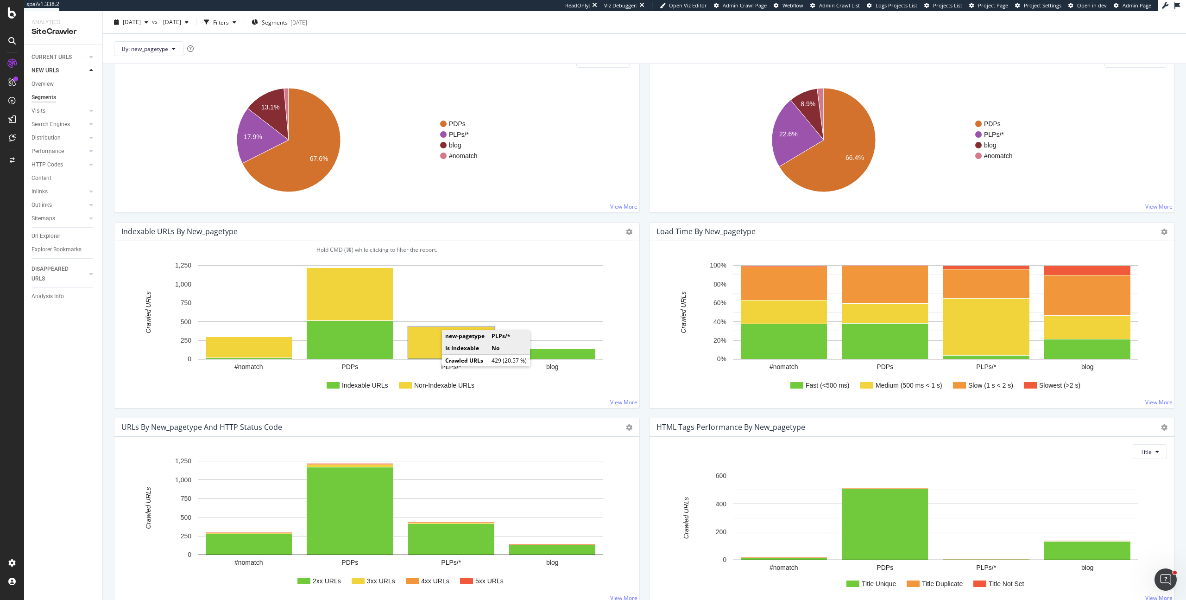
click at [427, 347] on rect "A chart." at bounding box center [451, 343] width 86 height 32
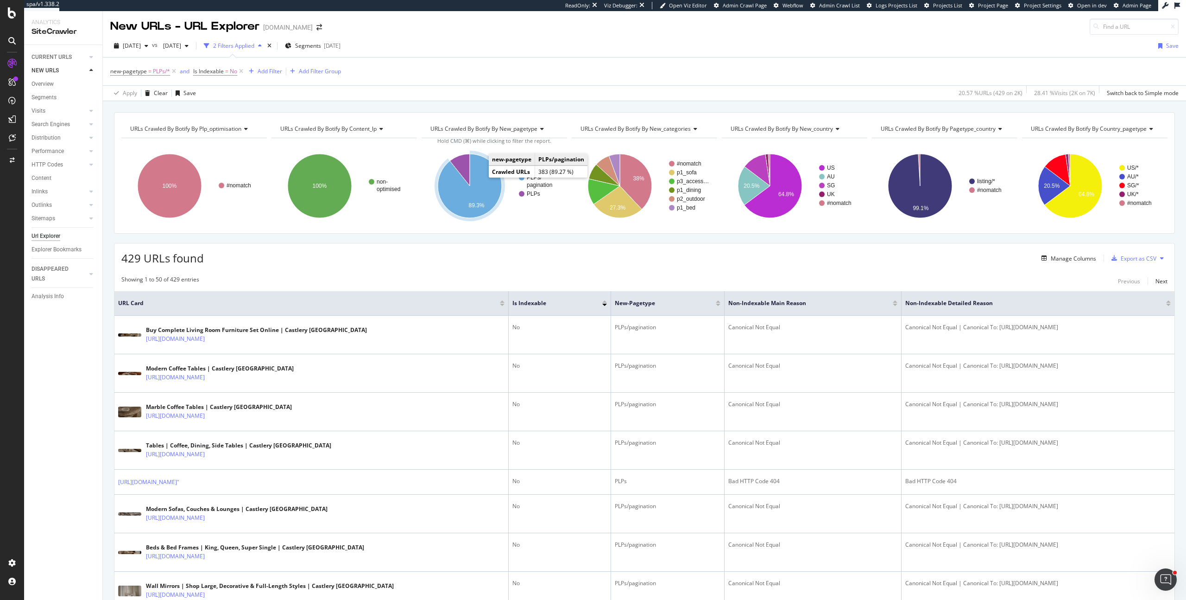
click at [483, 178] on icon "A chart." at bounding box center [470, 186] width 64 height 64
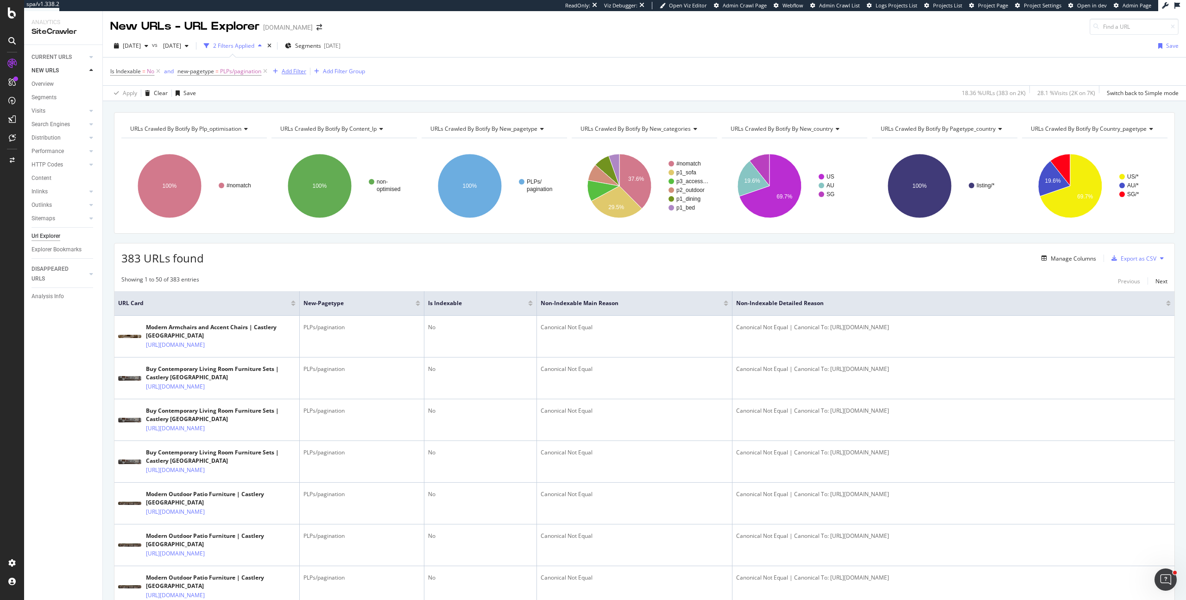
click at [297, 72] on div "Add Filter" at bounding box center [294, 71] width 25 height 8
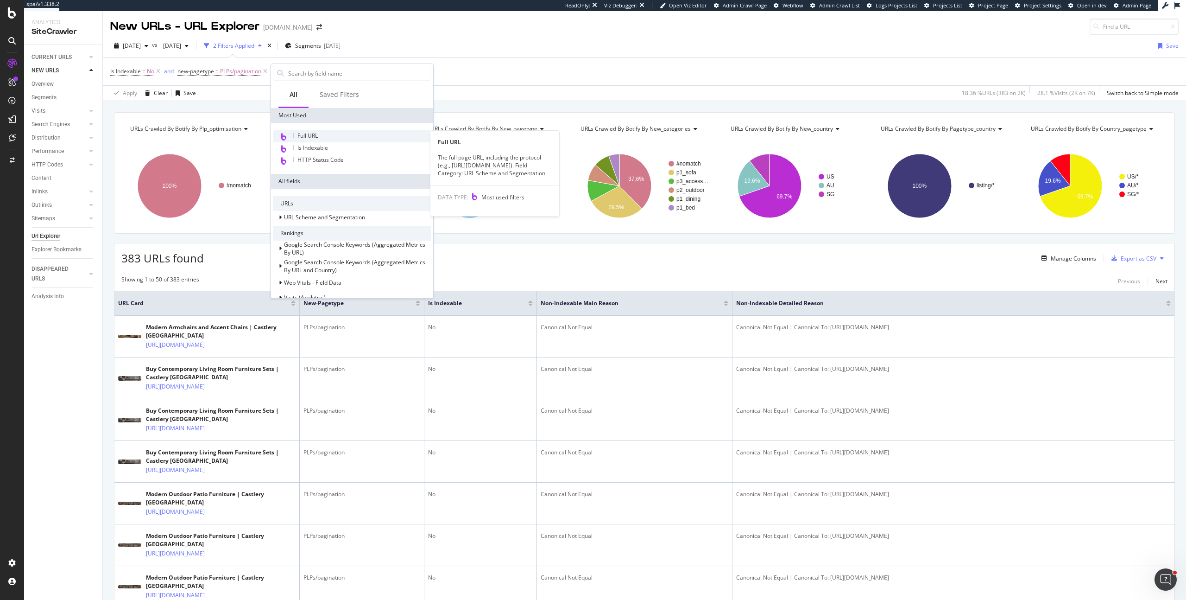
click at [322, 136] on div "Full URL" at bounding box center [352, 136] width 158 height 12
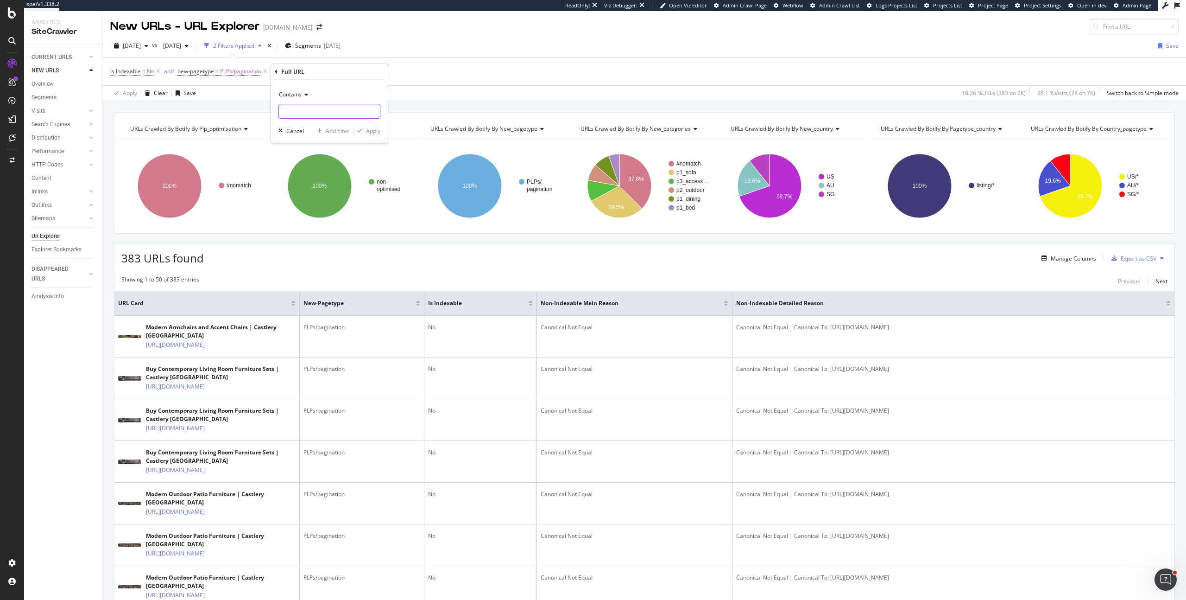
click at [301, 111] on input "text" at bounding box center [329, 111] width 101 height 15
type input "p="
click at [375, 132] on div "Apply" at bounding box center [373, 131] width 14 height 8
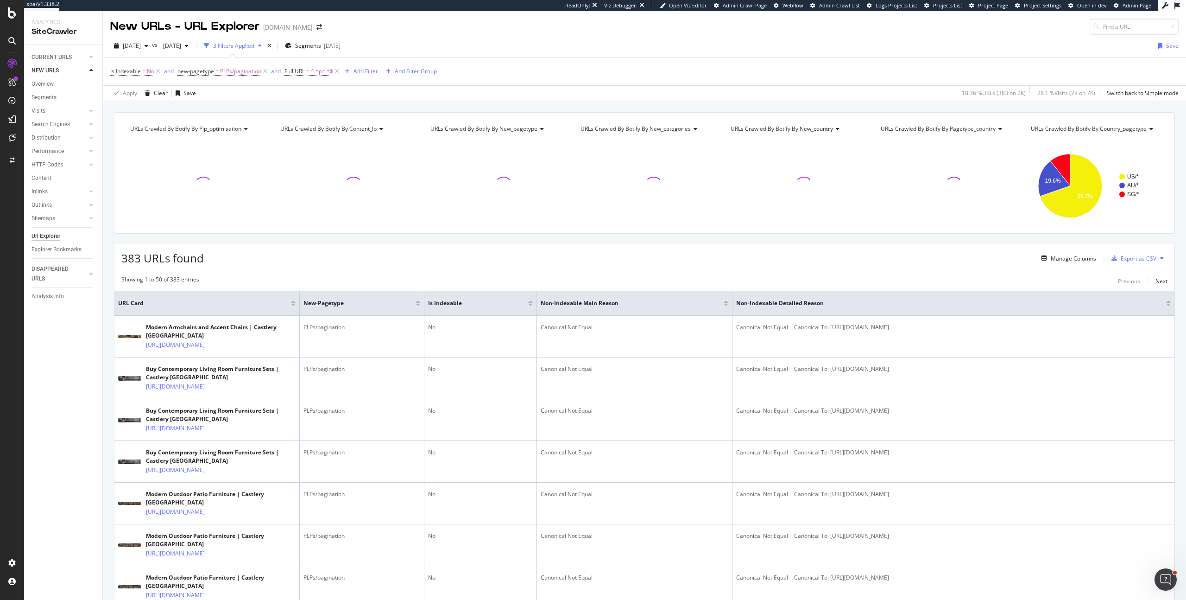
click at [396, 102] on div "URLs Crawled By Botify By plp_optimisation Chart (by Value) Table Expand Export…" at bounding box center [644, 112] width 1083 height 22
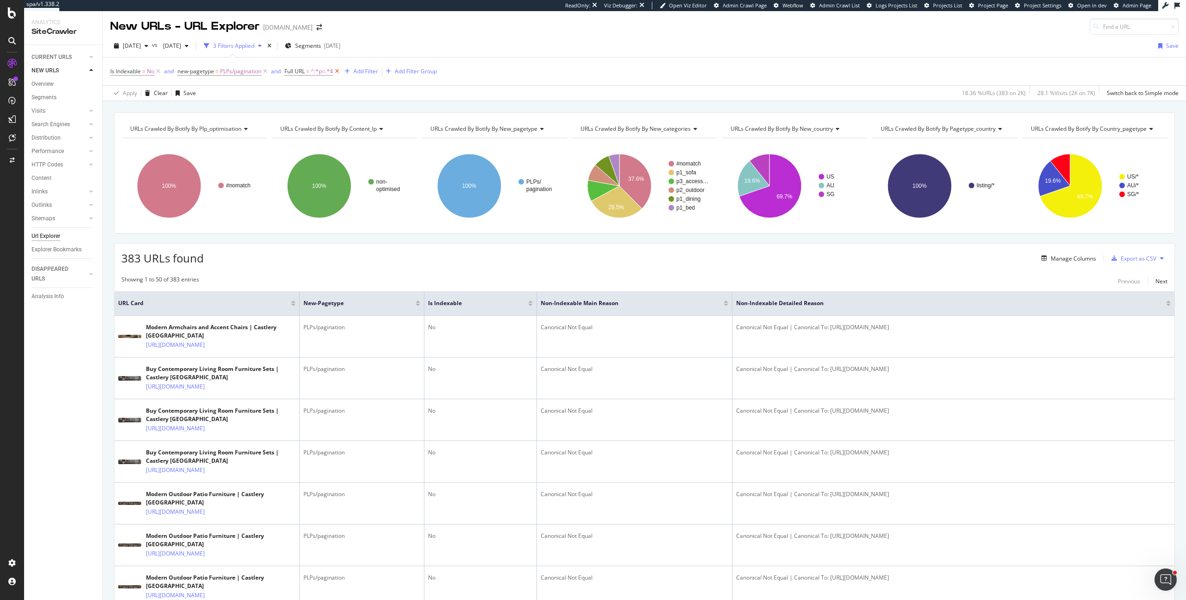
click at [341, 70] on icon at bounding box center [337, 71] width 8 height 9
click at [302, 69] on div "Add Filter" at bounding box center [294, 71] width 25 height 8
click at [302, 108] on input "text" at bounding box center [329, 111] width 101 height 15
type input "p="
click at [370, 132] on div "Apply" at bounding box center [373, 131] width 14 height 8
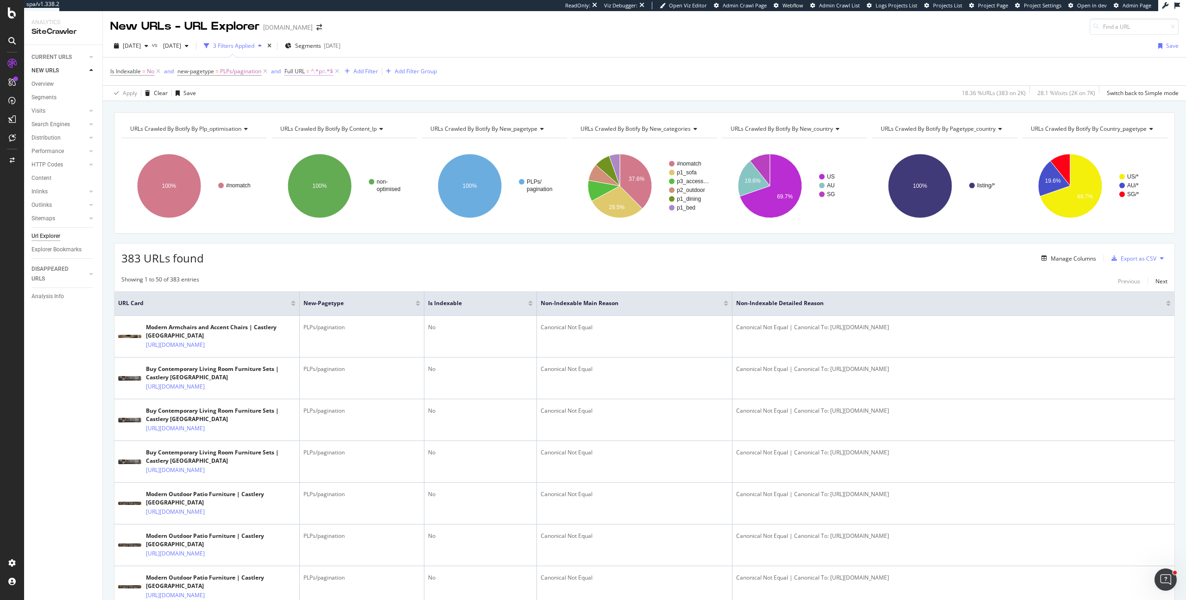
click at [316, 73] on span "^.*p=.*$" at bounding box center [322, 71] width 22 height 13
click at [311, 108] on input "p=" at bounding box center [339, 109] width 88 height 15
click at [438, 109] on div "URLs Crawled By Botify By plp_optimisation Chart (by Value) Table Expand Export…" at bounding box center [644, 112] width 1083 height 22
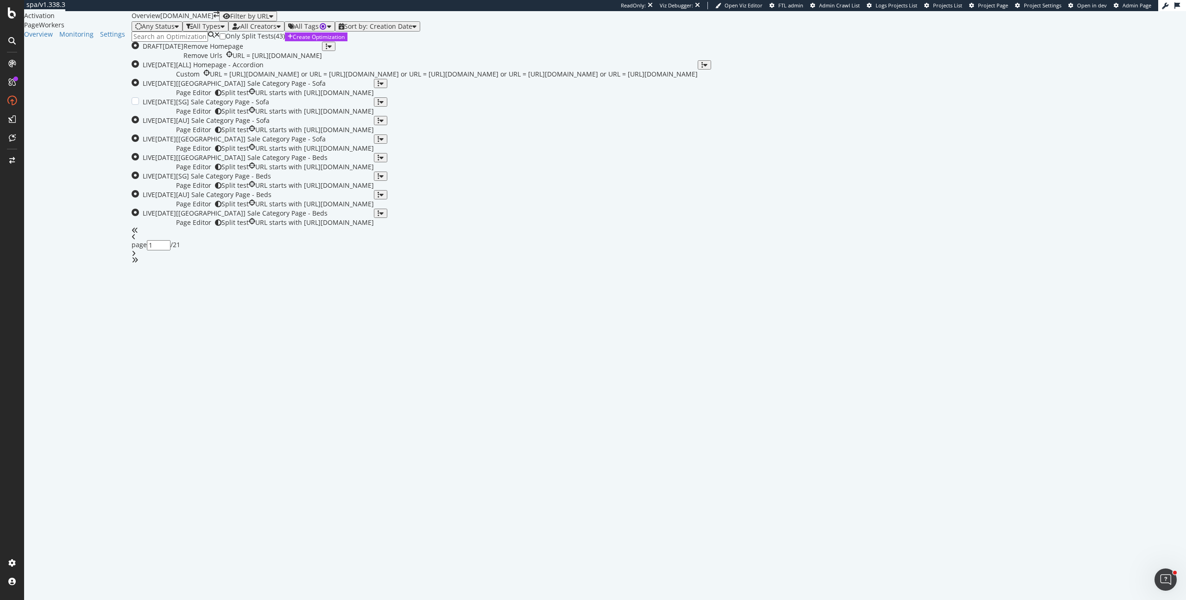
scroll to position [82, 0]
click at [374, 97] on div "[UK] Sale Category Page - Sofa Page Editor Split test URL starts with https://w…" at bounding box center [275, 88] width 198 height 19
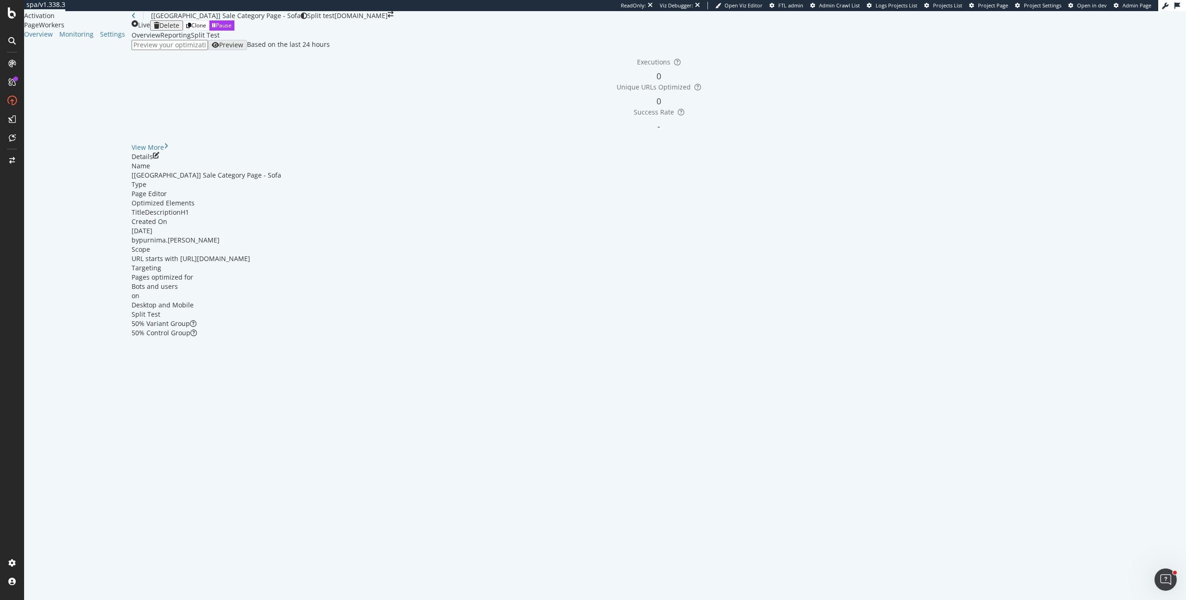
click at [63, 39] on div "Overview Monitoring Settings" at bounding box center [77, 34] width 107 height 9
click at [50, 118] on div "SmartIndex" at bounding box center [39, 114] width 30 height 8
